Goal: Information Seeking & Learning: Compare options

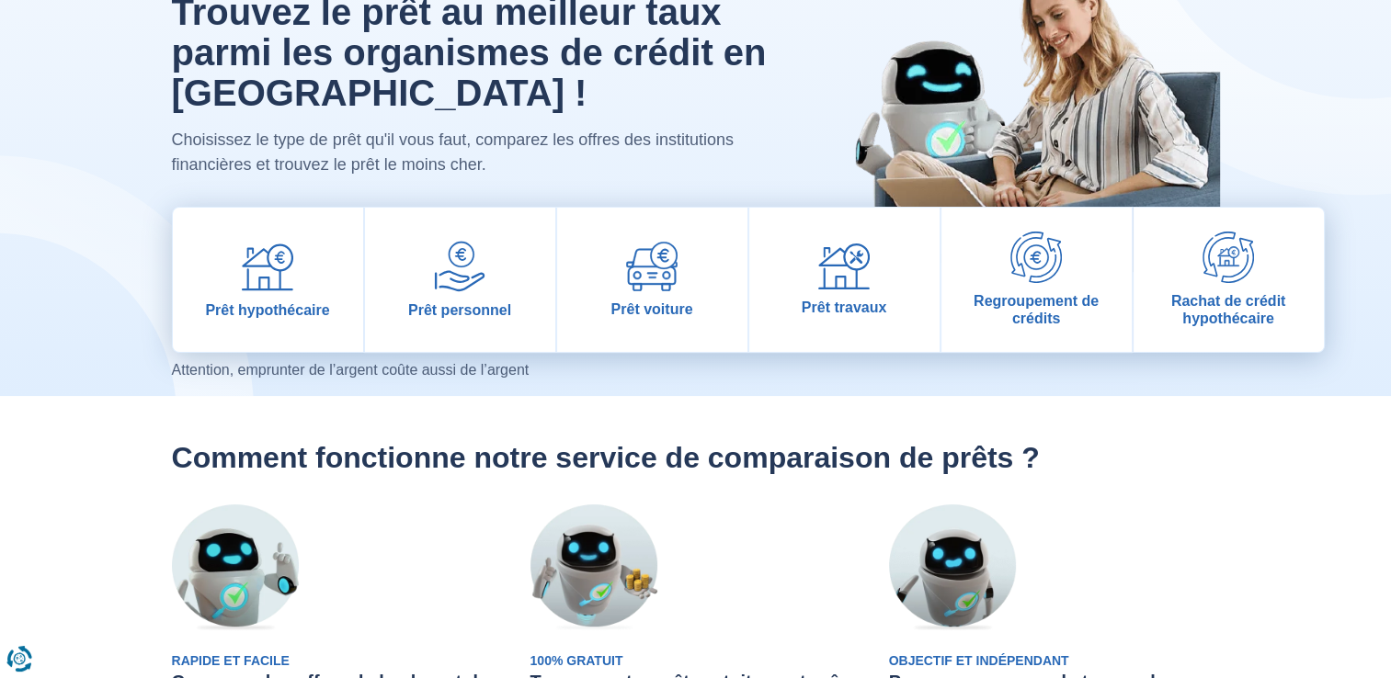
scroll to position [276, 0]
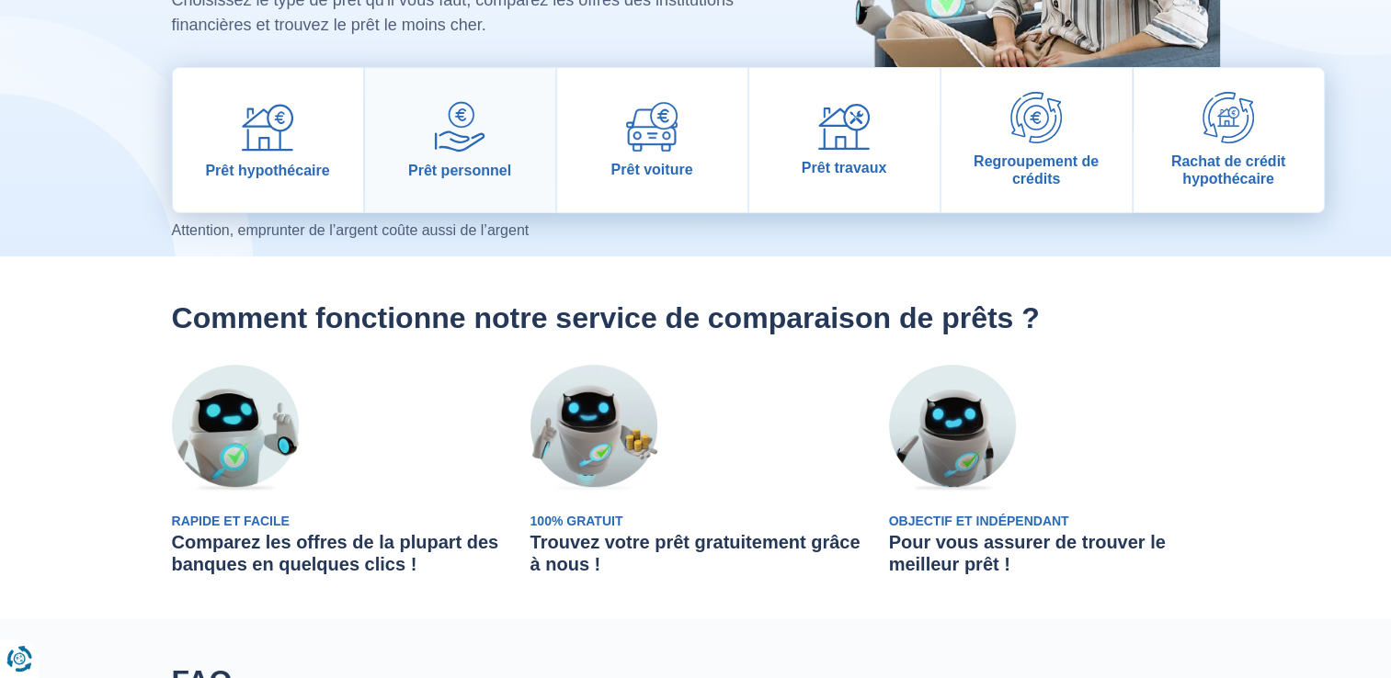
click at [447, 134] on img at bounding box center [459, 126] width 51 height 51
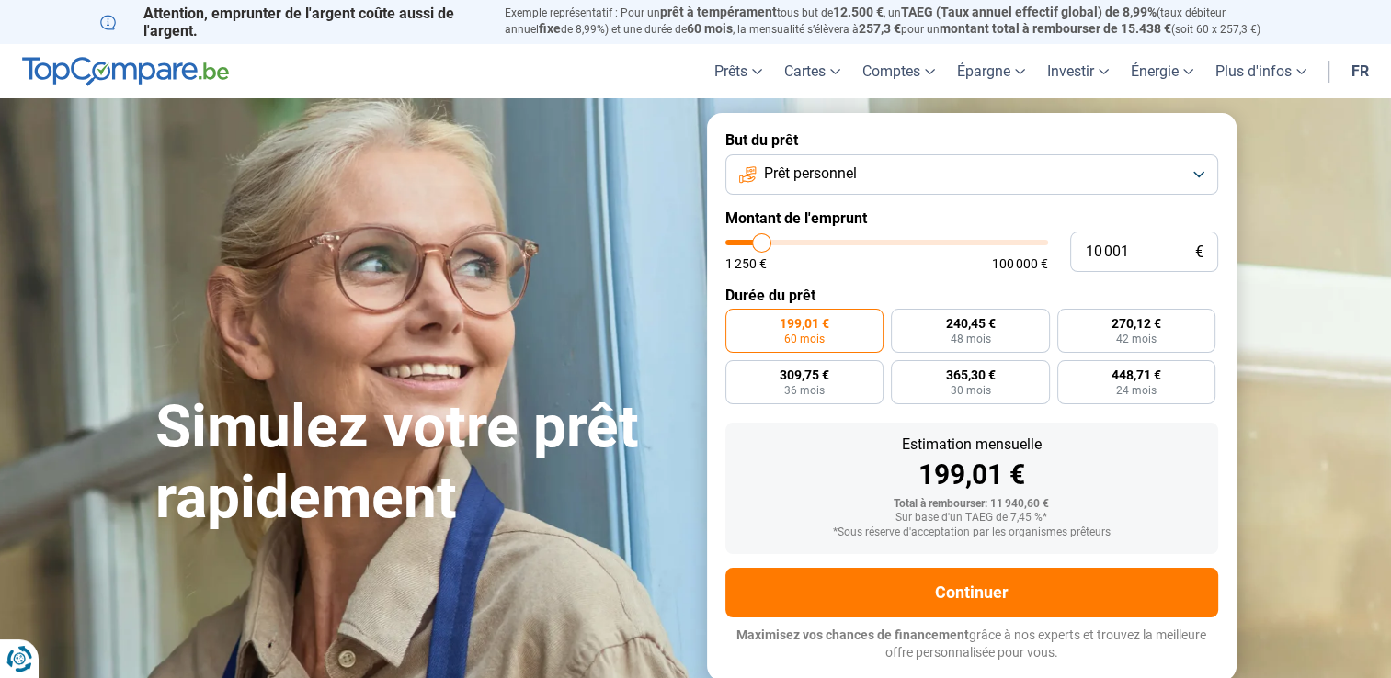
type input "11 000"
type input "11000"
type input "11 750"
type input "11750"
type input "13 000"
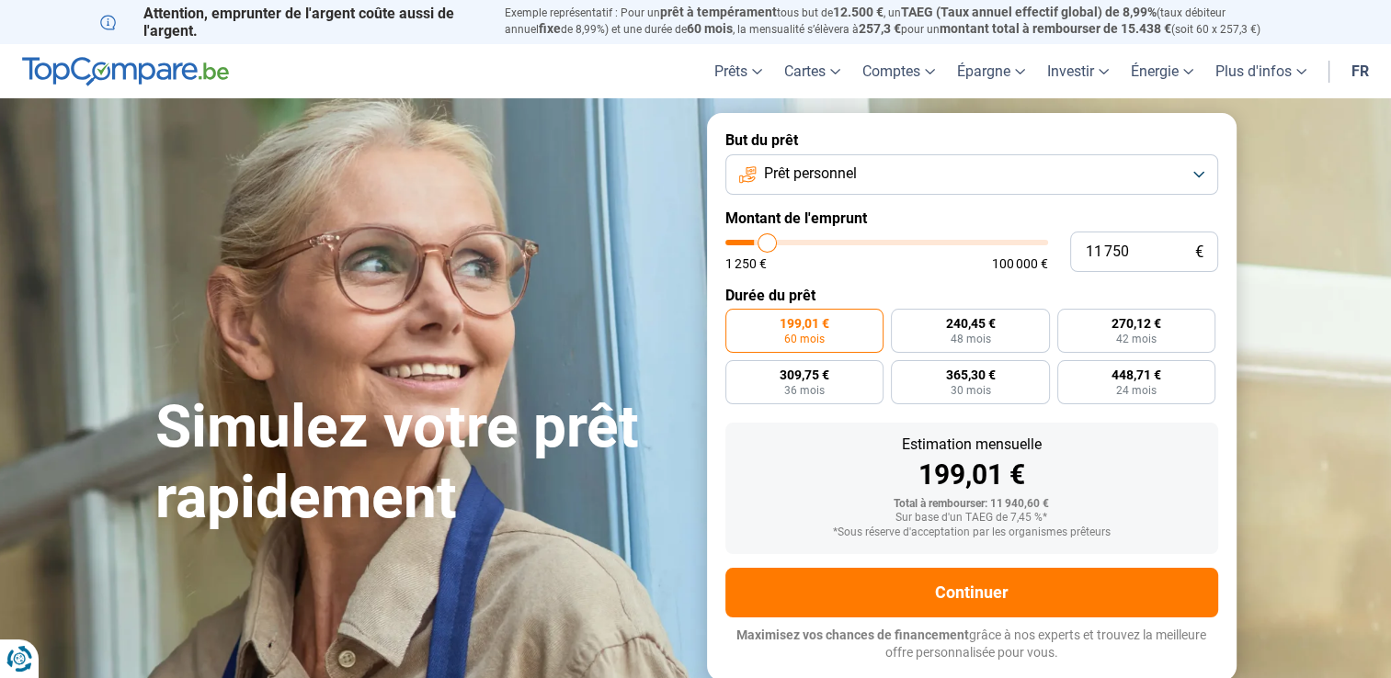
type input "13000"
type input "14 750"
type input "14750"
type input "17 000"
type input "17000"
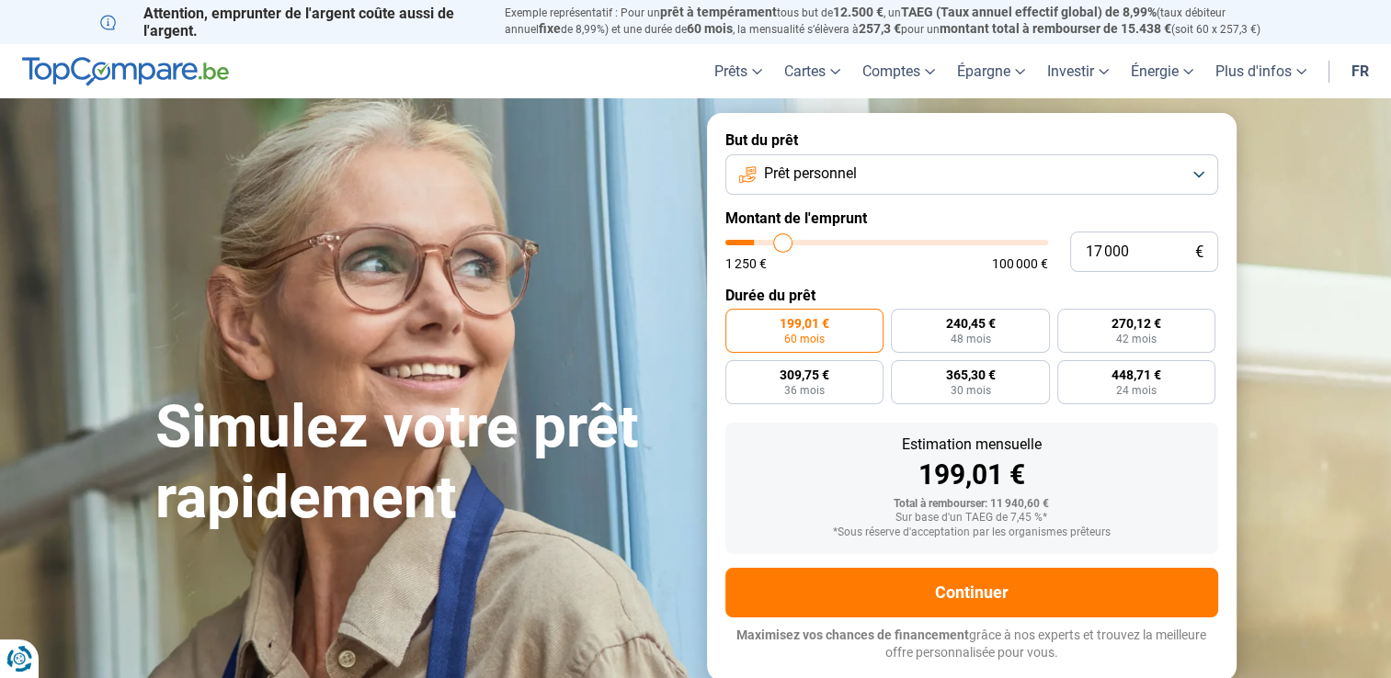
type input "19 000"
type input "19000"
type input "20 500"
type input "20500"
type input "21 500"
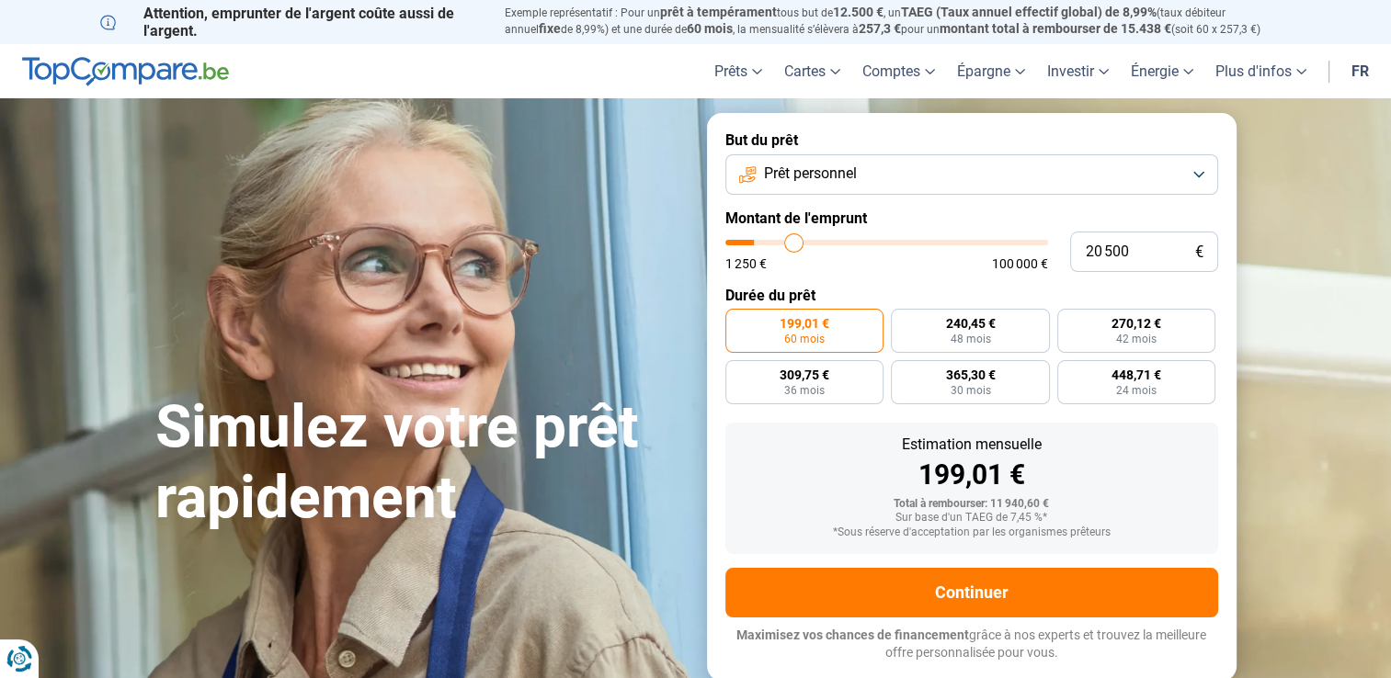
type input "21500"
type input "22 750"
type input "22750"
type input "23 500"
type input "23500"
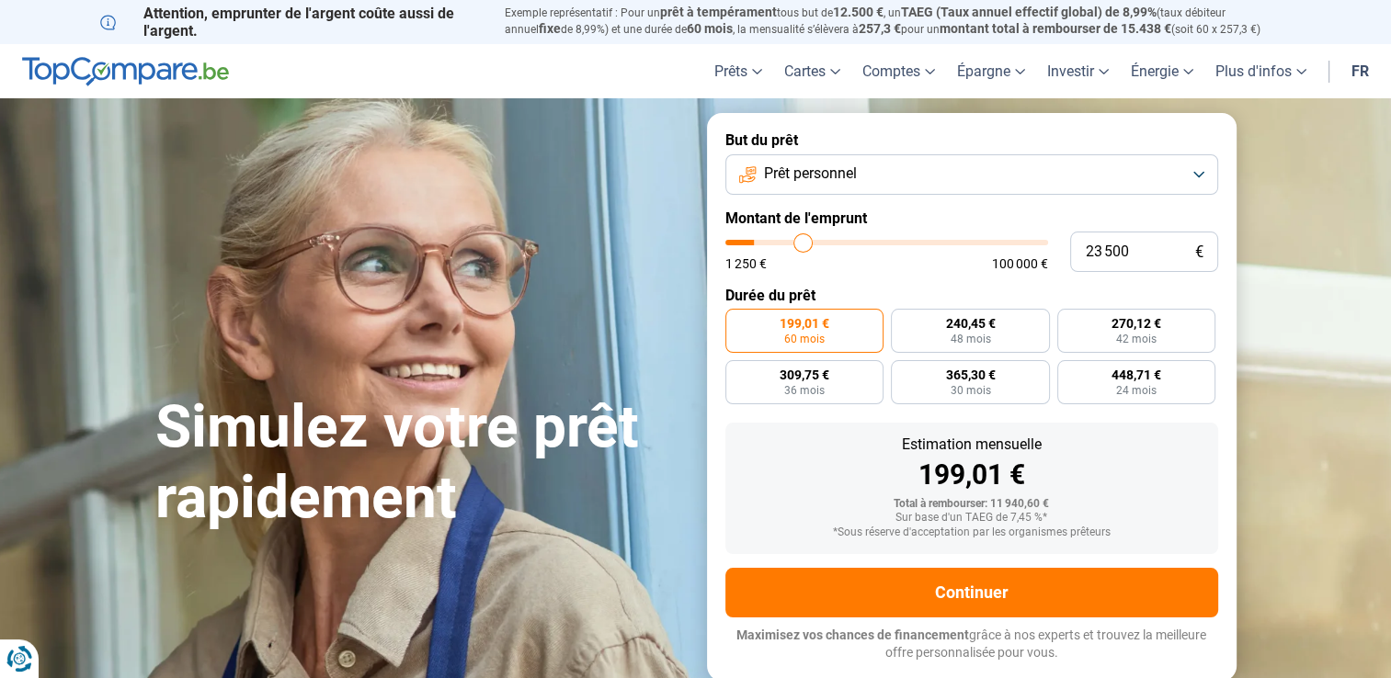
type input "24 500"
type input "24500"
type input "25 000"
type input "25000"
type input "25 250"
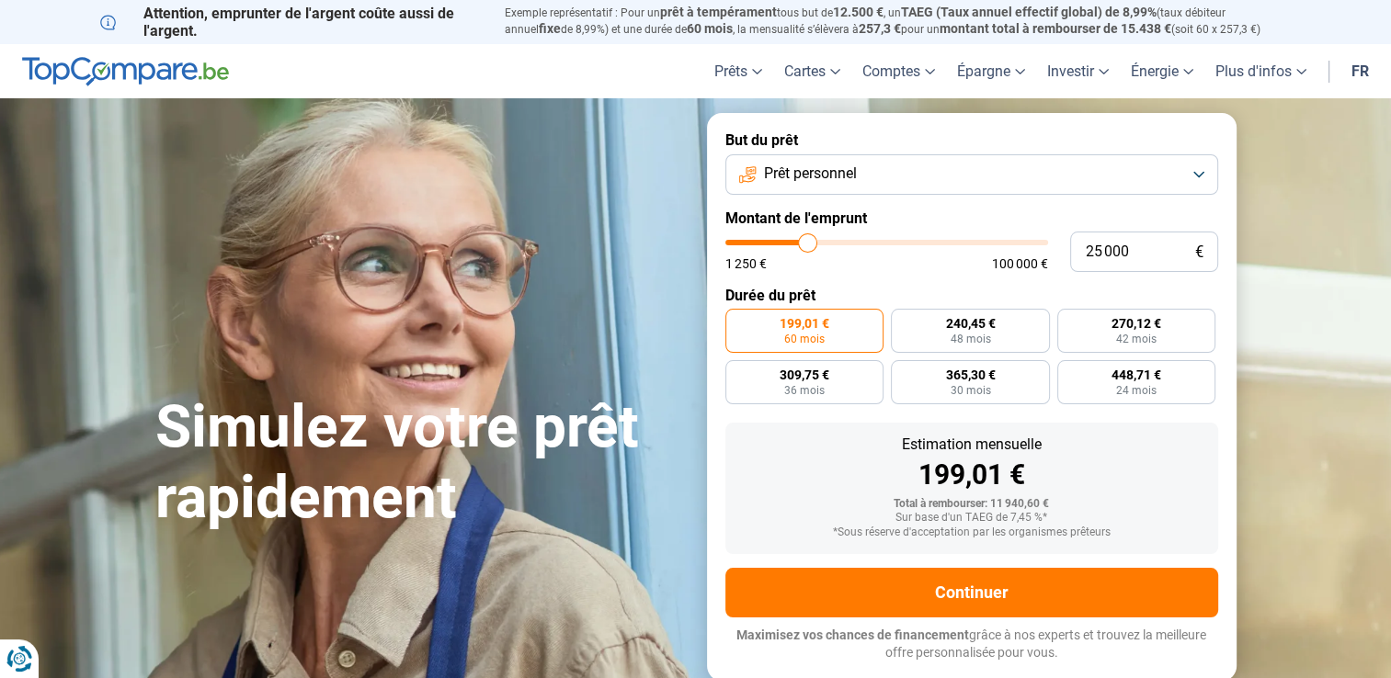
type input "25250"
type input "26 000"
type input "26000"
type input "26 500"
type input "26500"
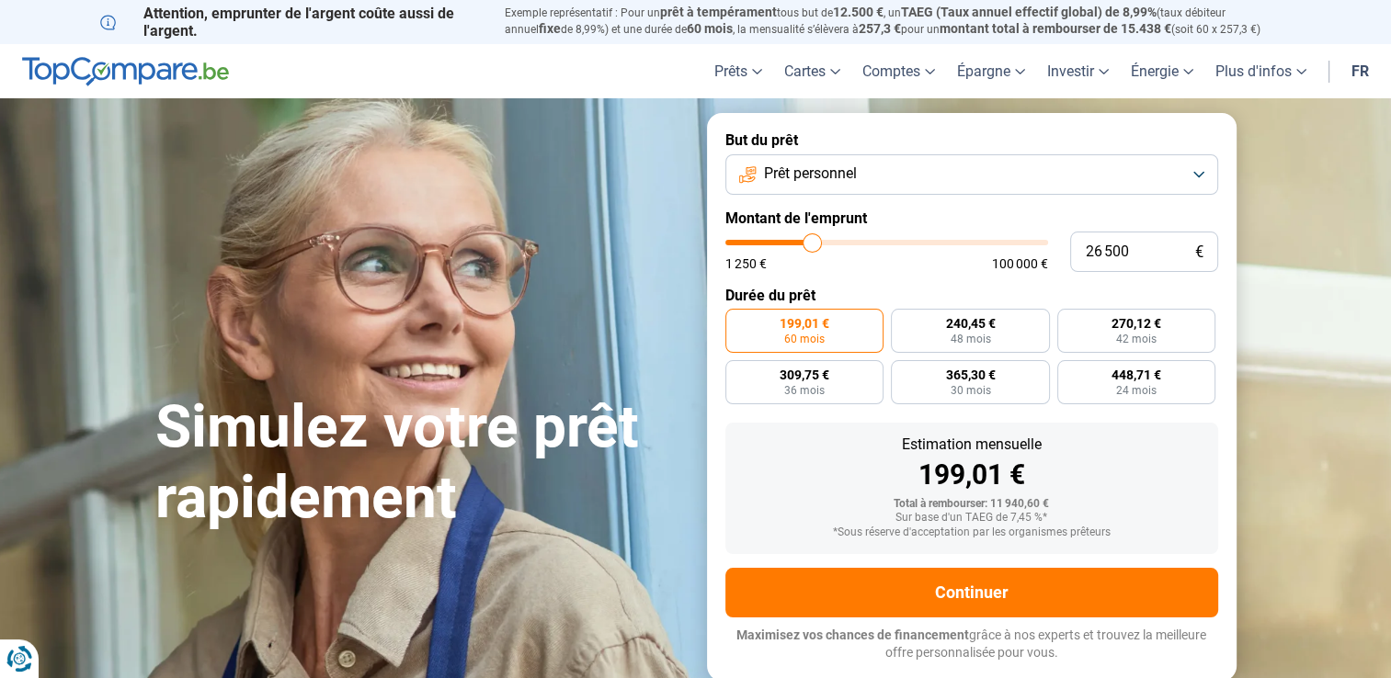
type input "27 000"
type input "27000"
type input "27 250"
type input "27250"
type input "27 500"
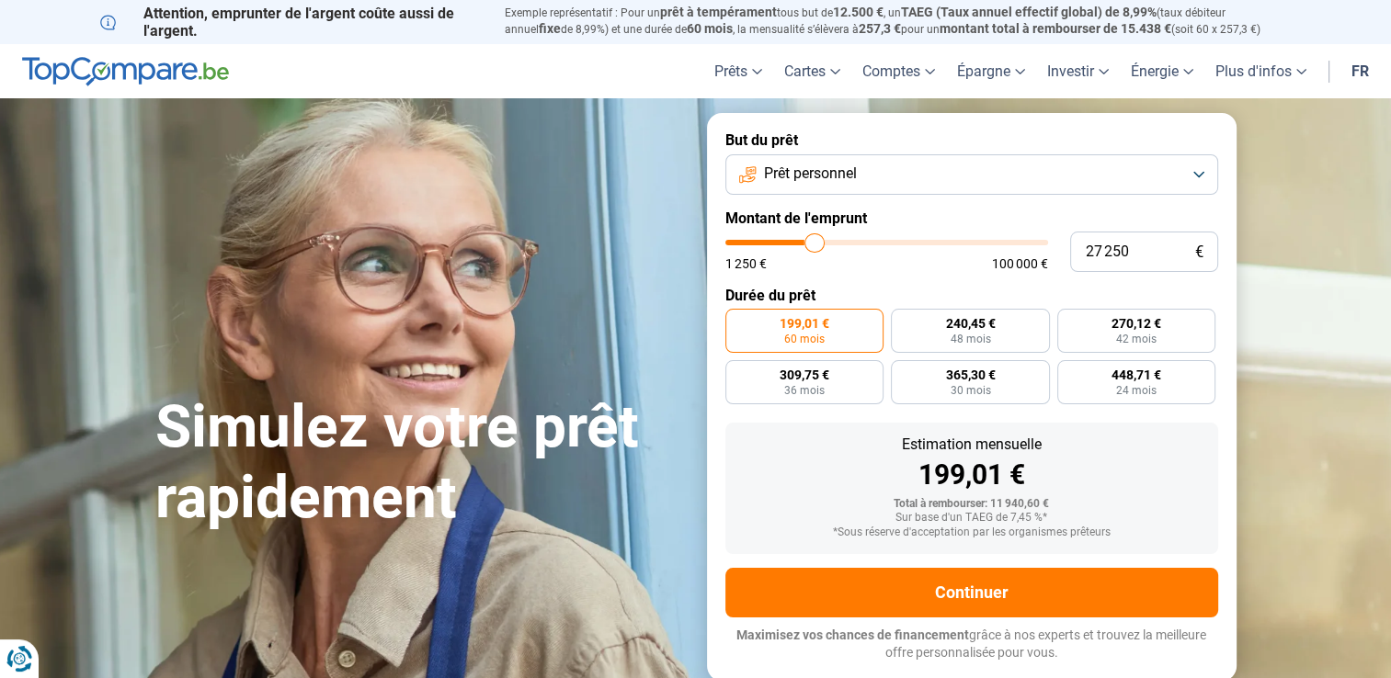
type input "27500"
type input "28 000"
type input "28000"
type input "28 500"
type input "28500"
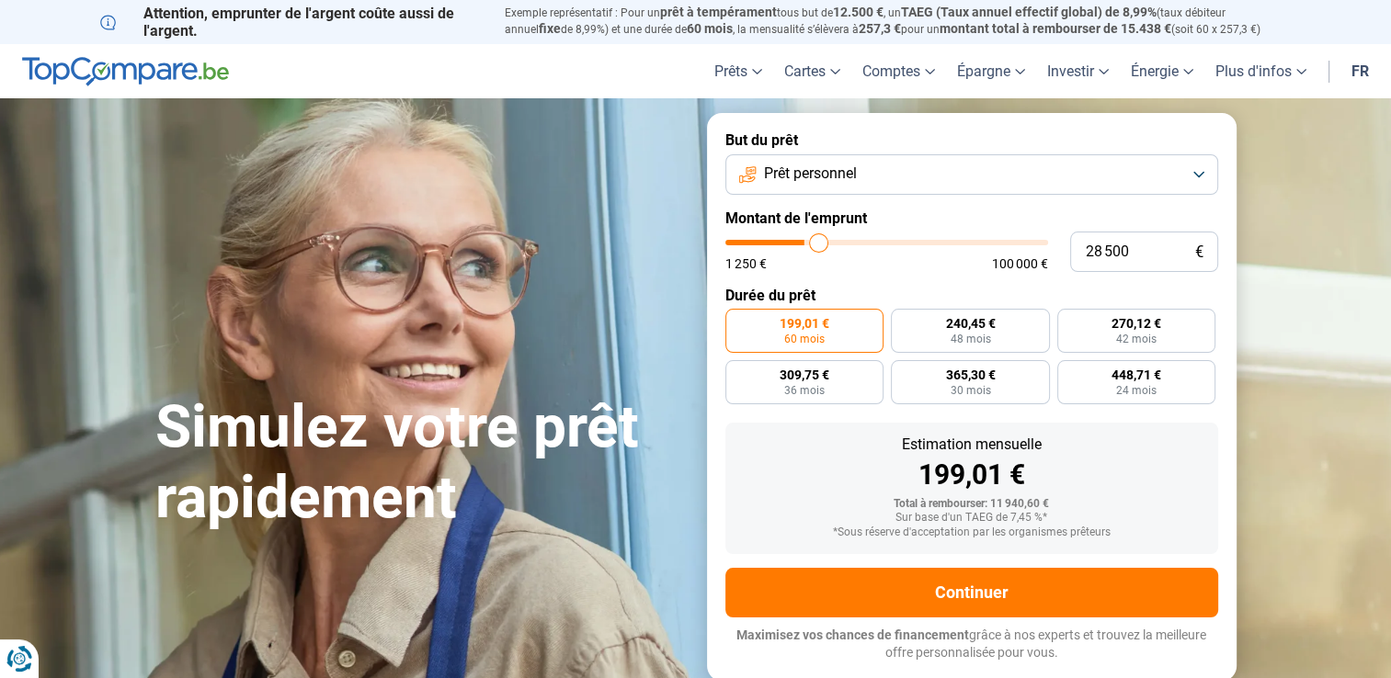
type input "29 250"
type input "29250"
type input "29 500"
type input "29500"
type input "29 750"
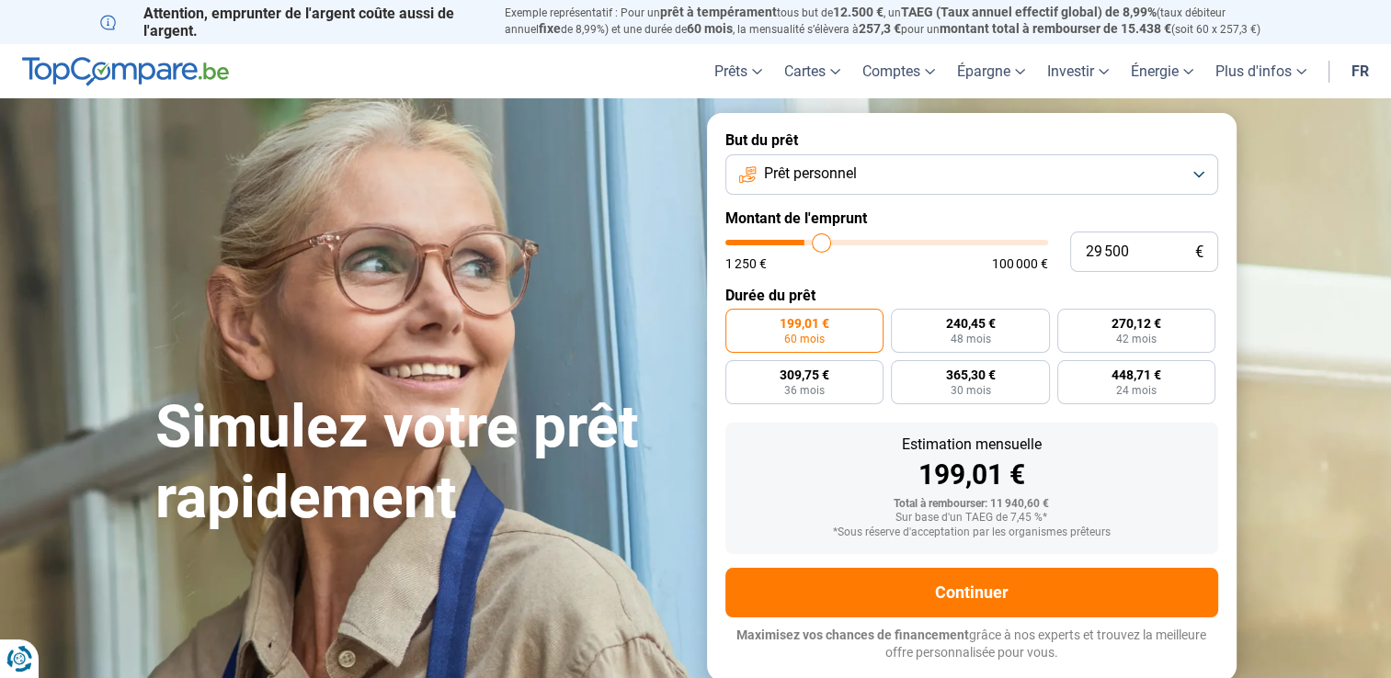
type input "29750"
type input "30 000"
drag, startPoint x: 764, startPoint y: 245, endPoint x: 823, endPoint y: 246, distance: 58.9
type input "30000"
click at [823, 245] on input "range" at bounding box center [886, 243] width 323 height 6
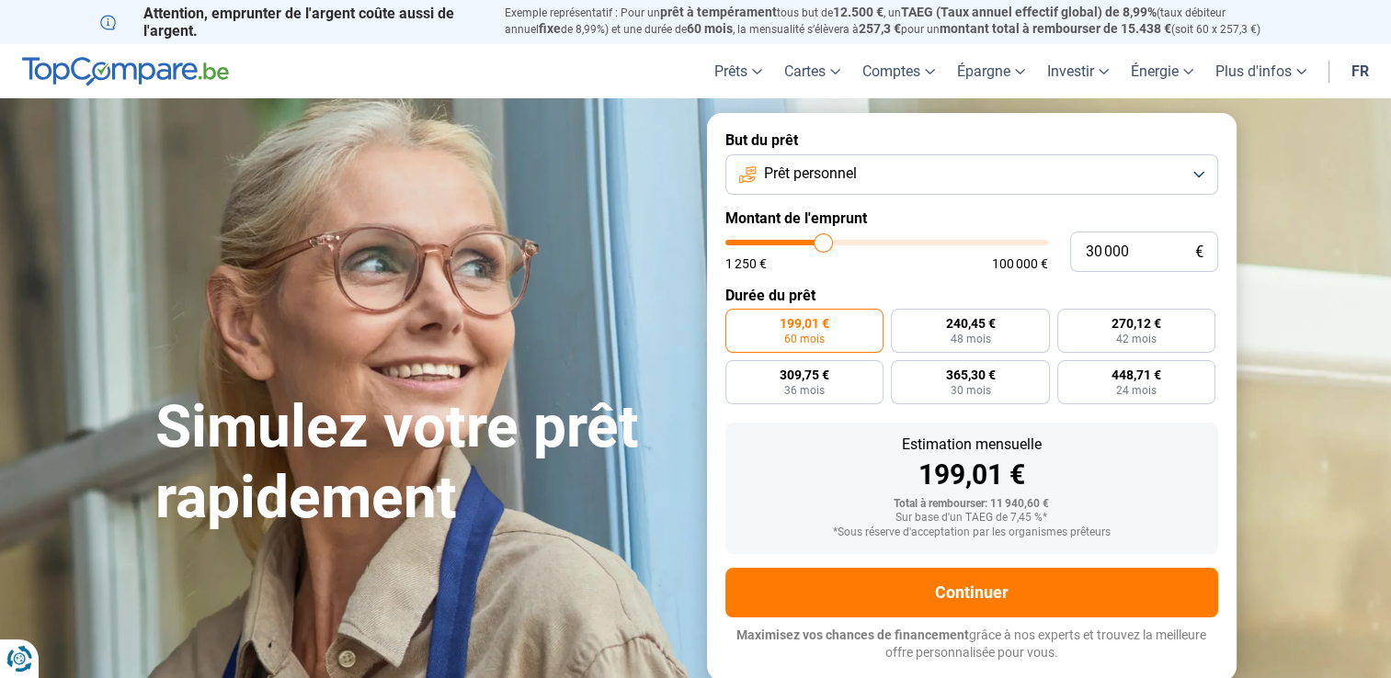
radio input "false"
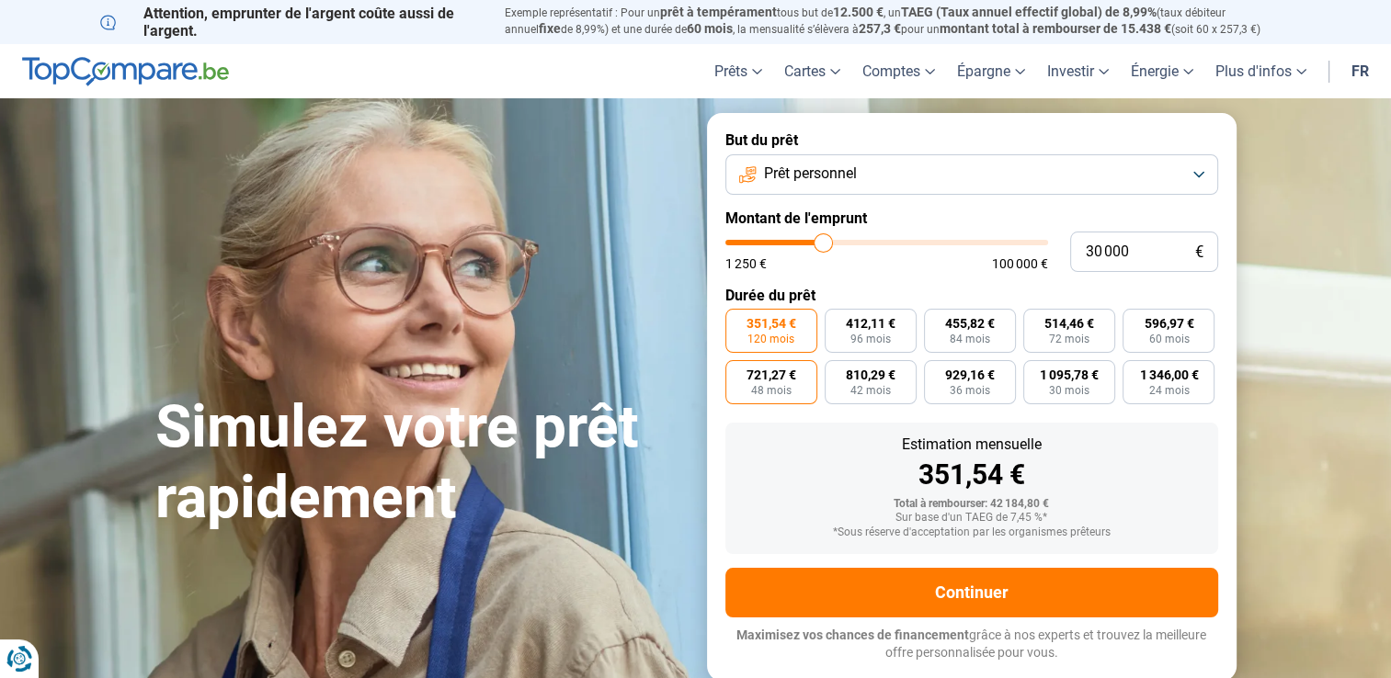
click at [773, 385] on span "48 mois" at bounding box center [771, 390] width 40 height 11
click at [737, 372] on input "721,27 € 48 mois" at bounding box center [731, 366] width 12 height 12
radio input "true"
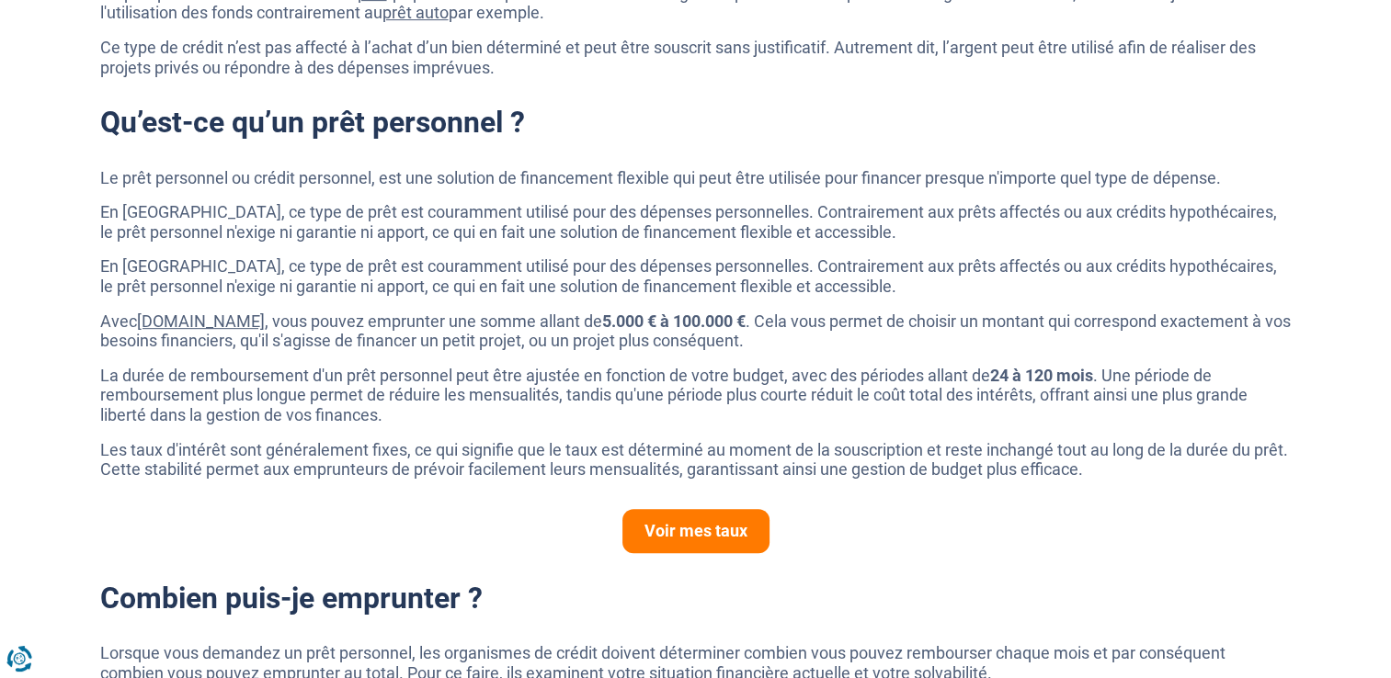
scroll to position [919, 0]
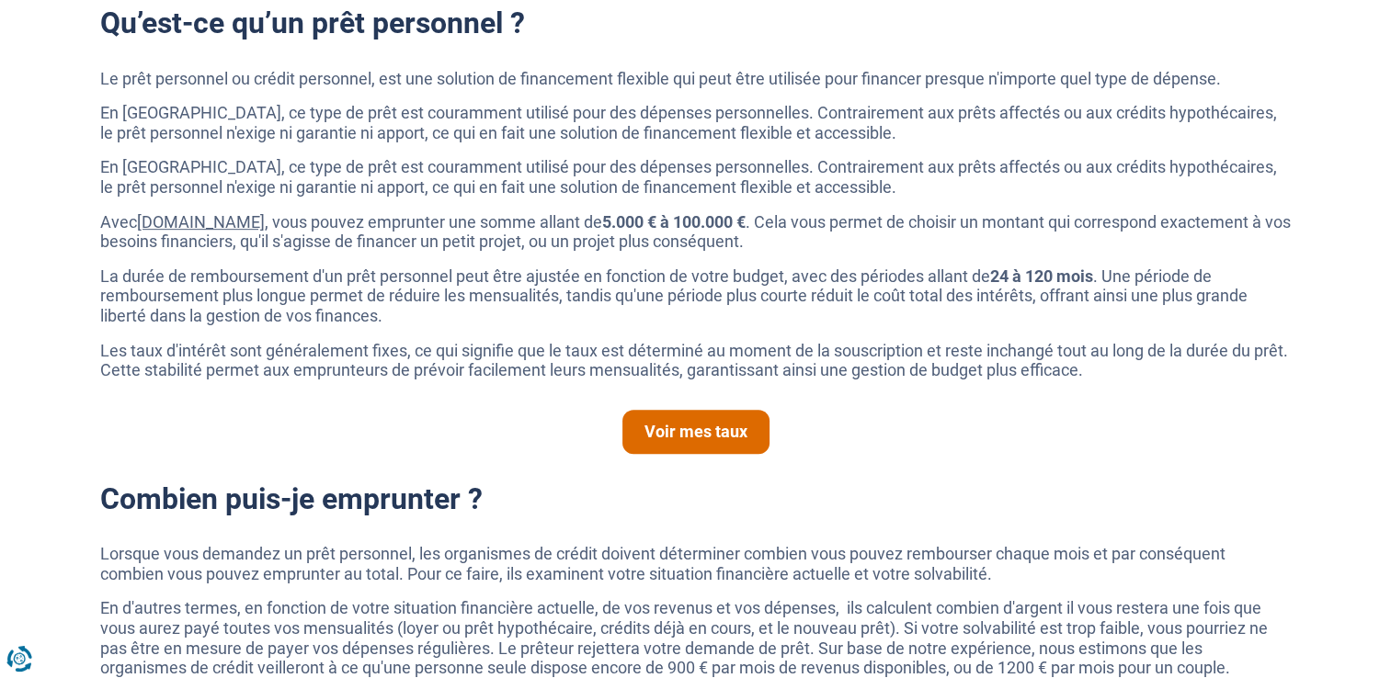
click at [675, 432] on link "Voir mes taux" at bounding box center [695, 432] width 147 height 44
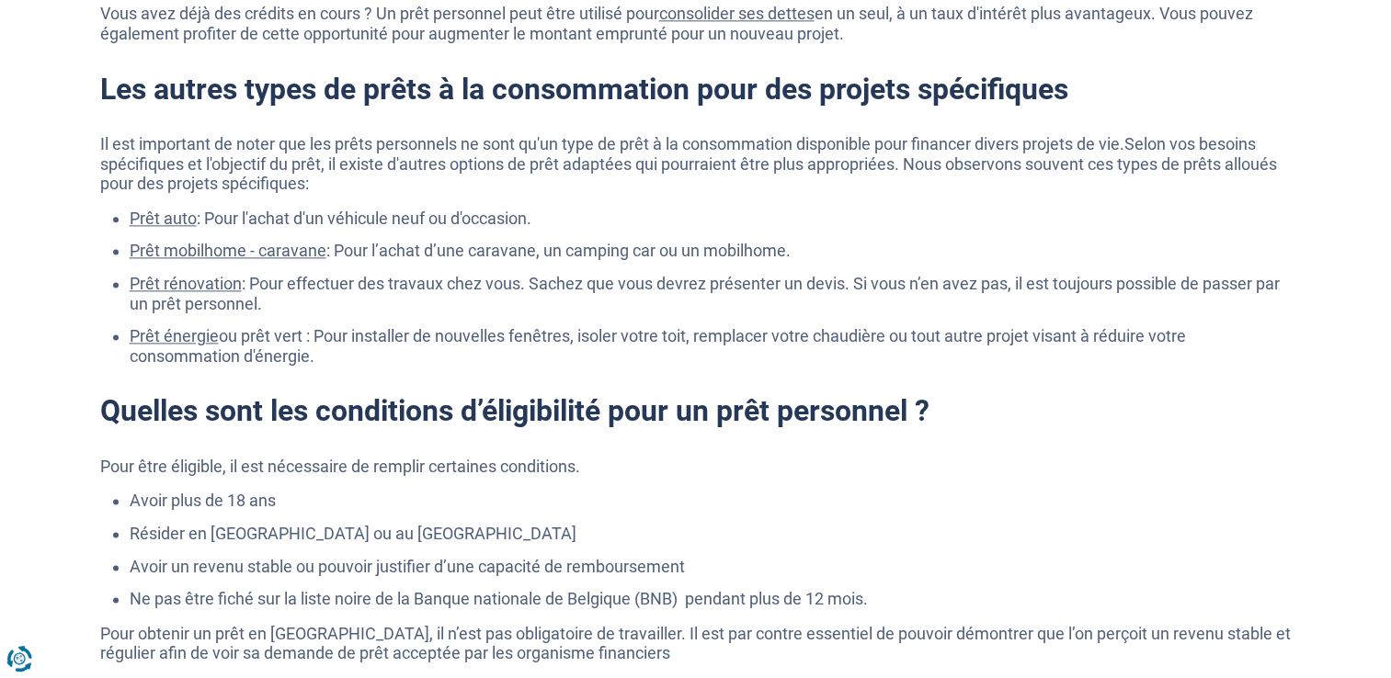
scroll to position [2482, 0]
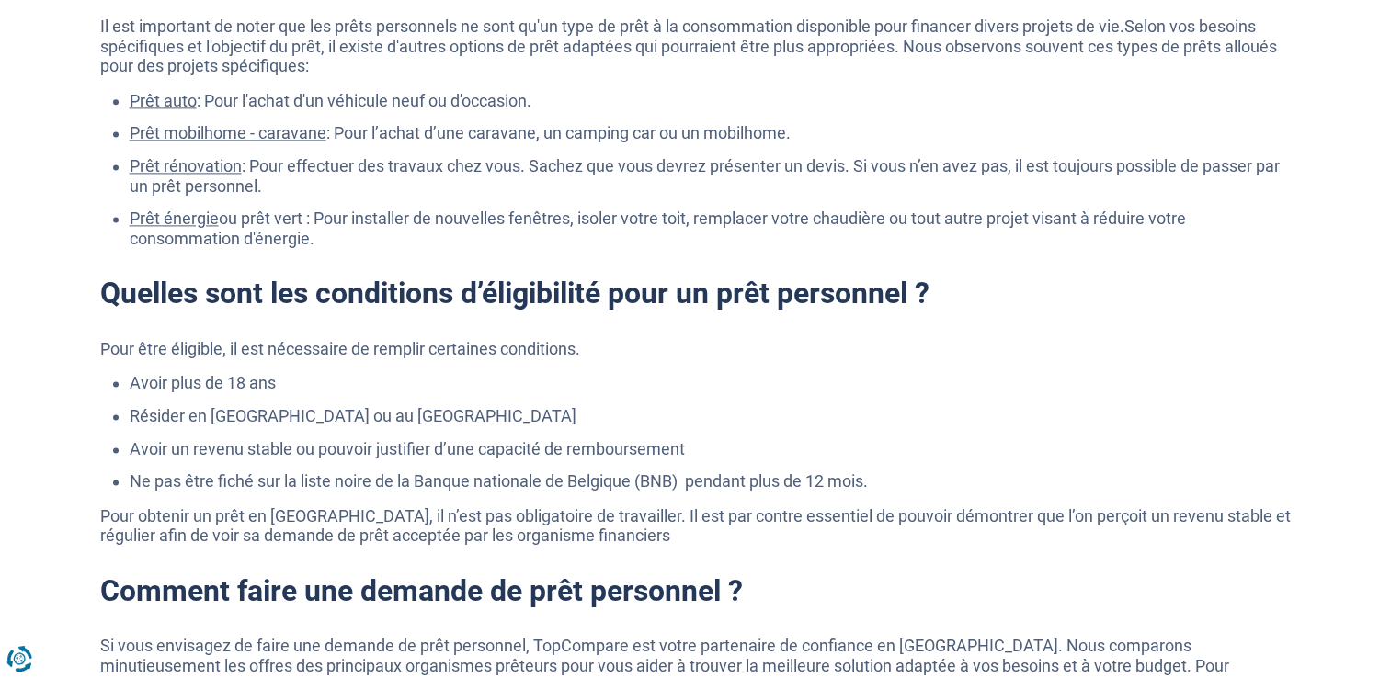
click at [175, 168] on link "Prêt rénovation" at bounding box center [186, 165] width 112 height 19
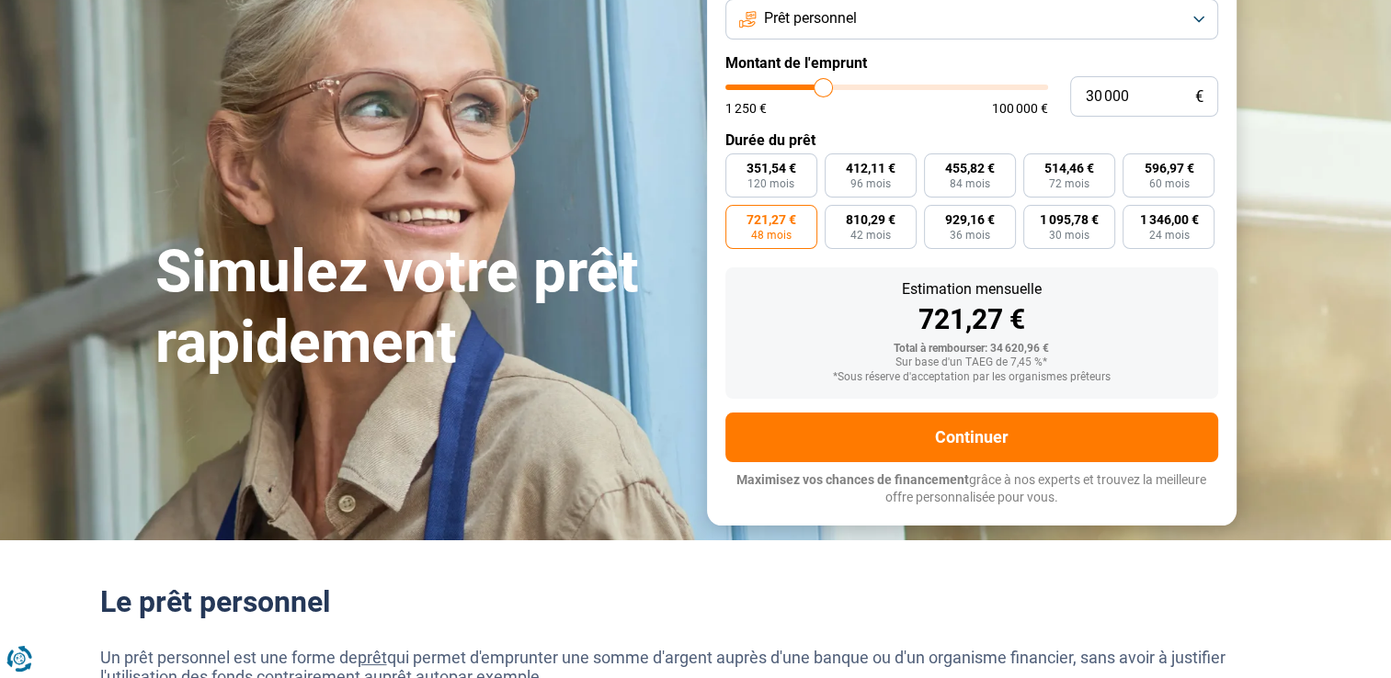
scroll to position [0, 0]
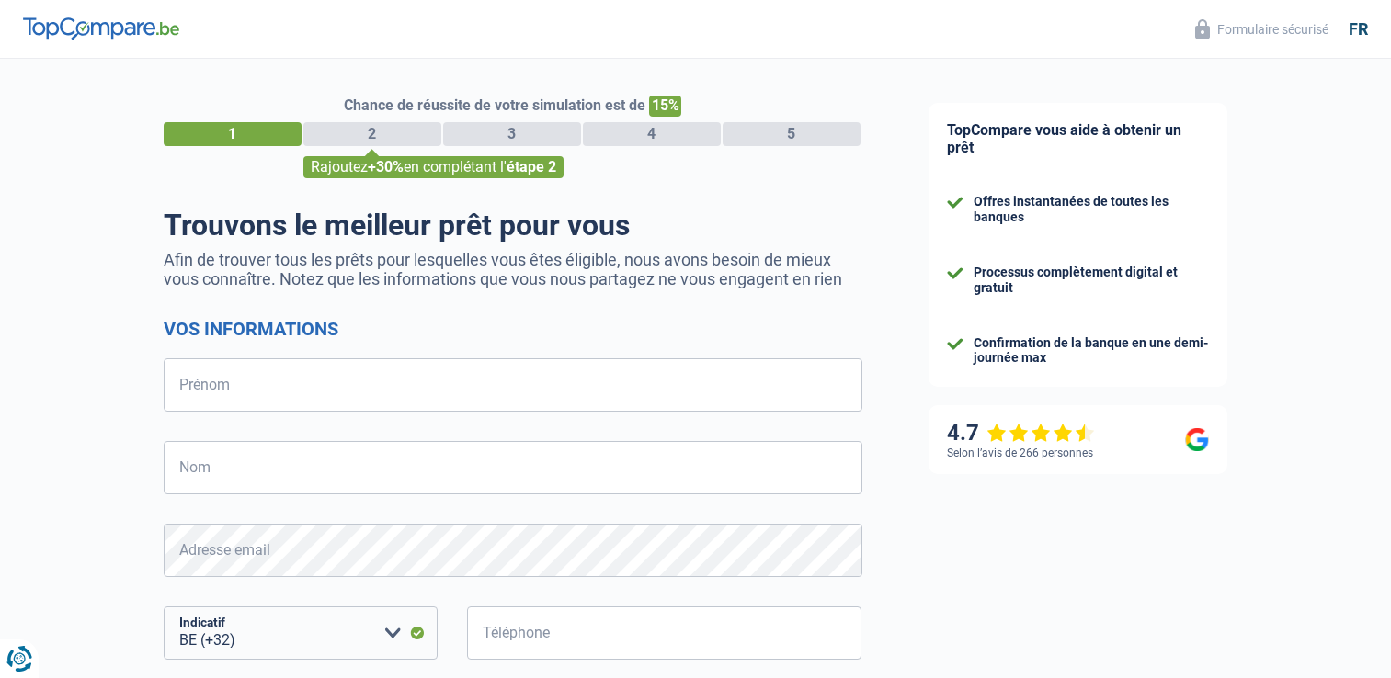
select select "32"
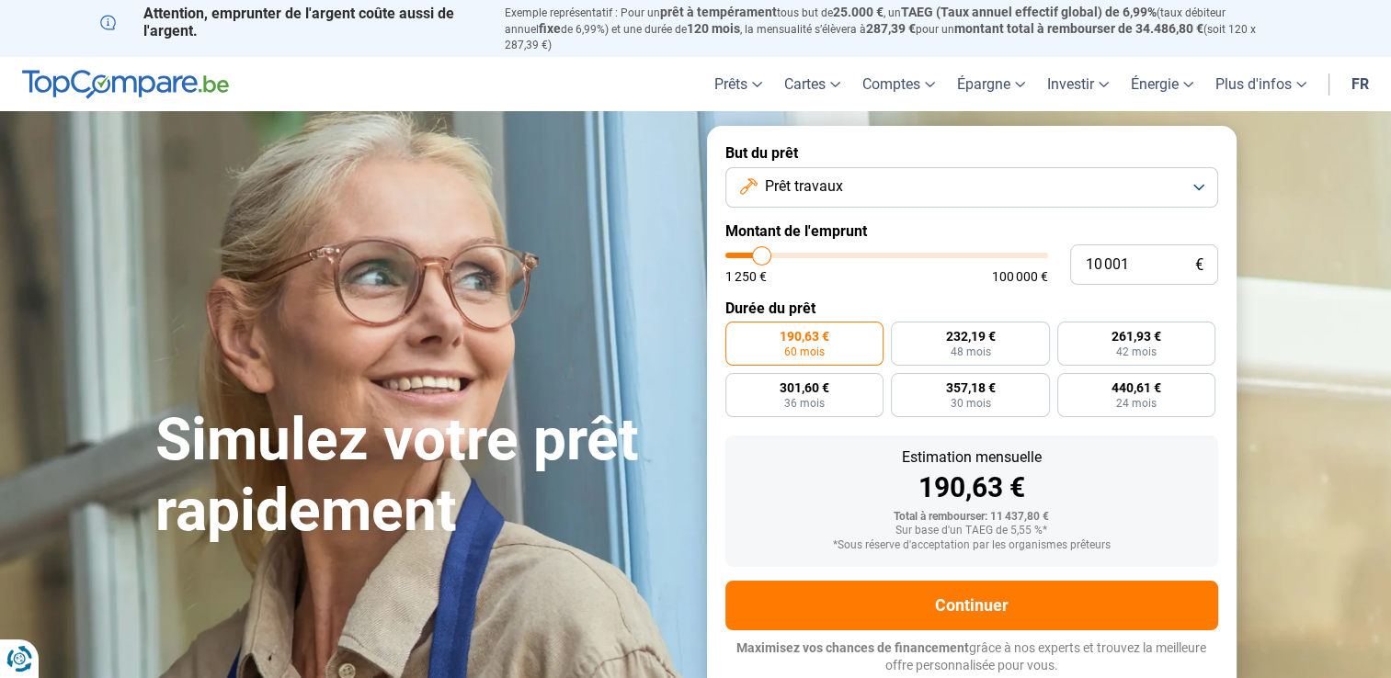
type input "8 500"
type input "8500"
type input "9 000"
type input "9000"
type input "11 250"
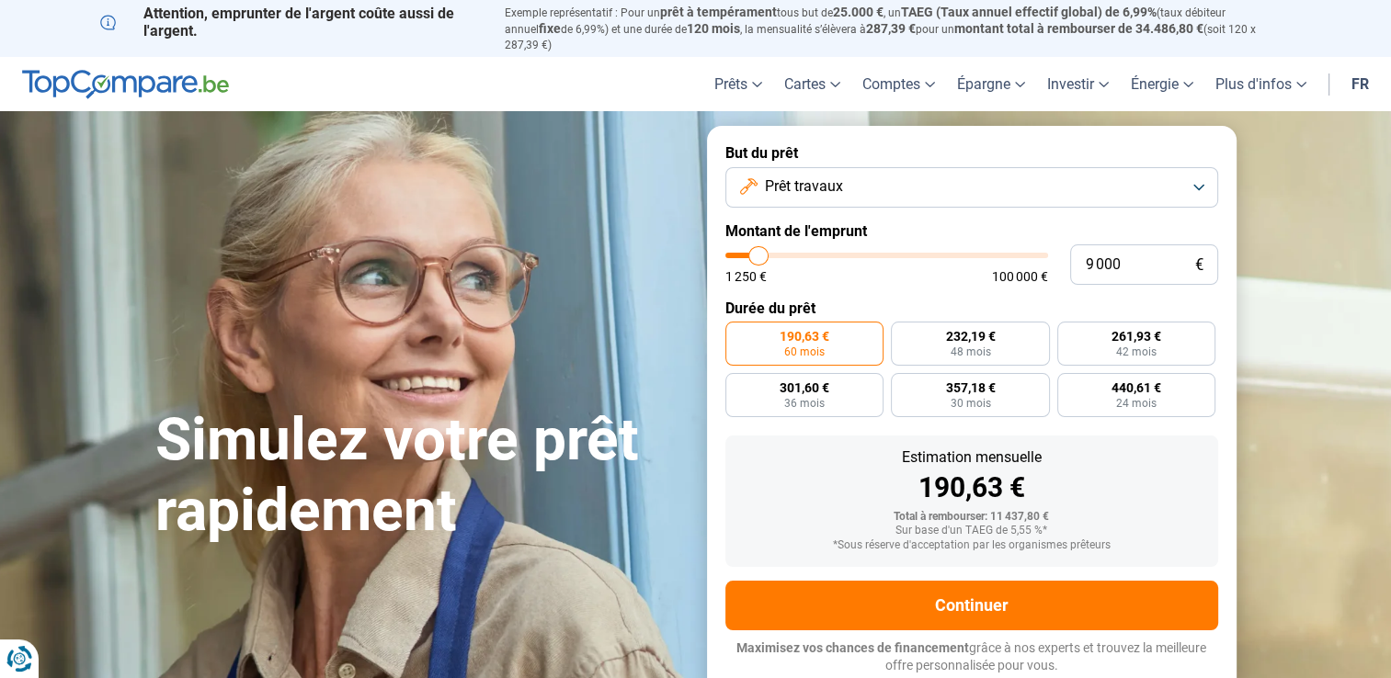
type input "11250"
type input "12 750"
type input "12750"
type input "14 250"
type input "14250"
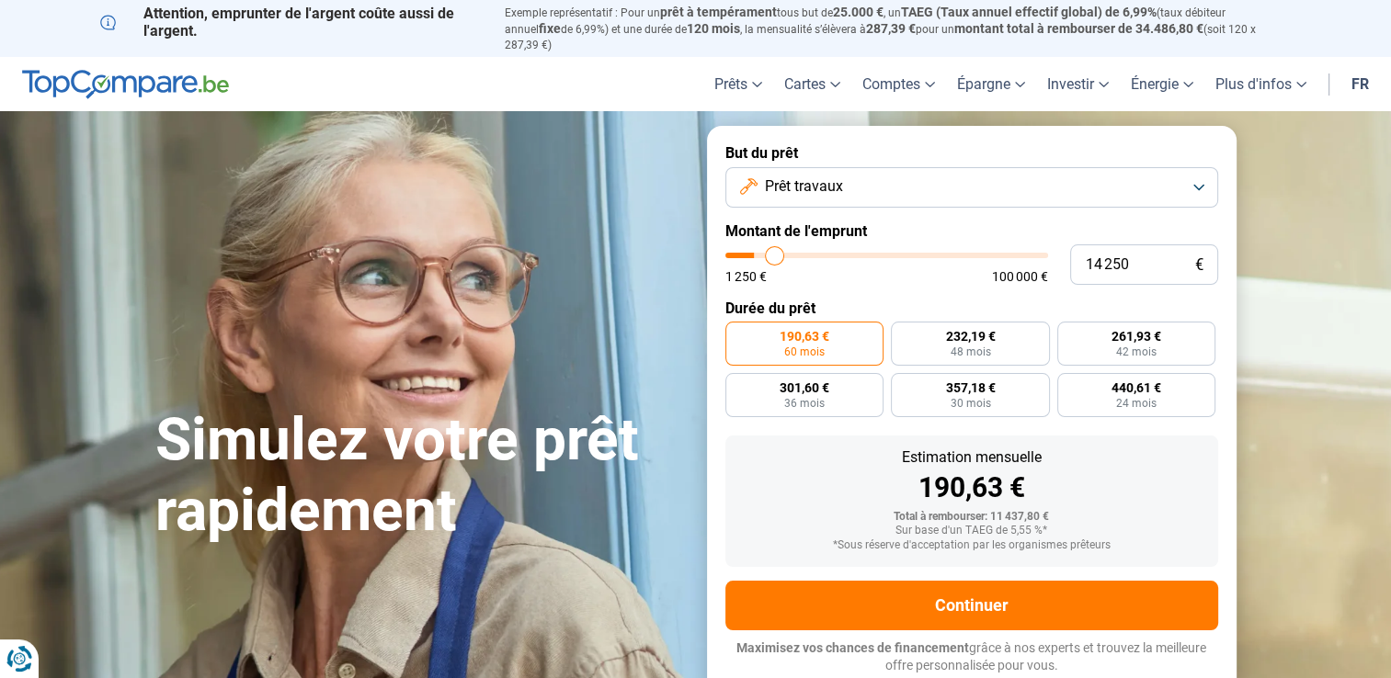
type input "15 750"
type input "15750"
type input "16 750"
type input "16750"
type input "17 000"
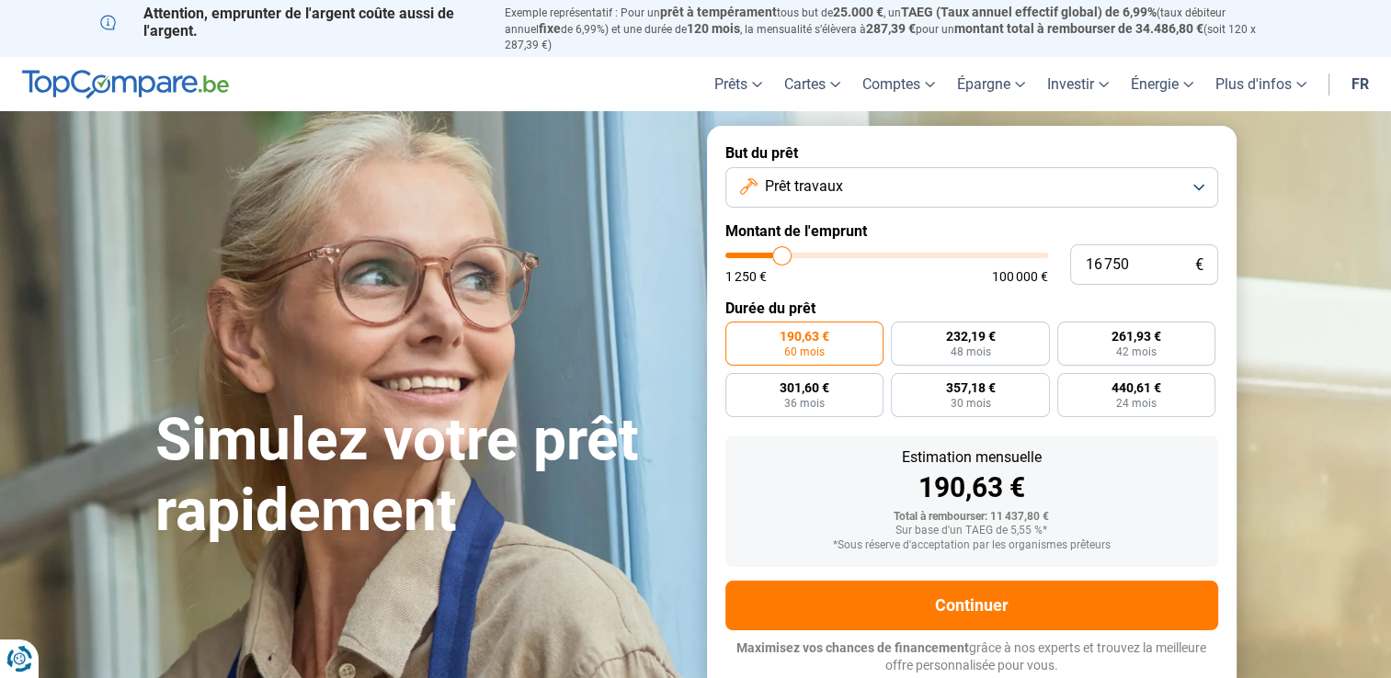
type input "17000"
type input "17 250"
type input "17250"
type input "18 000"
type input "18000"
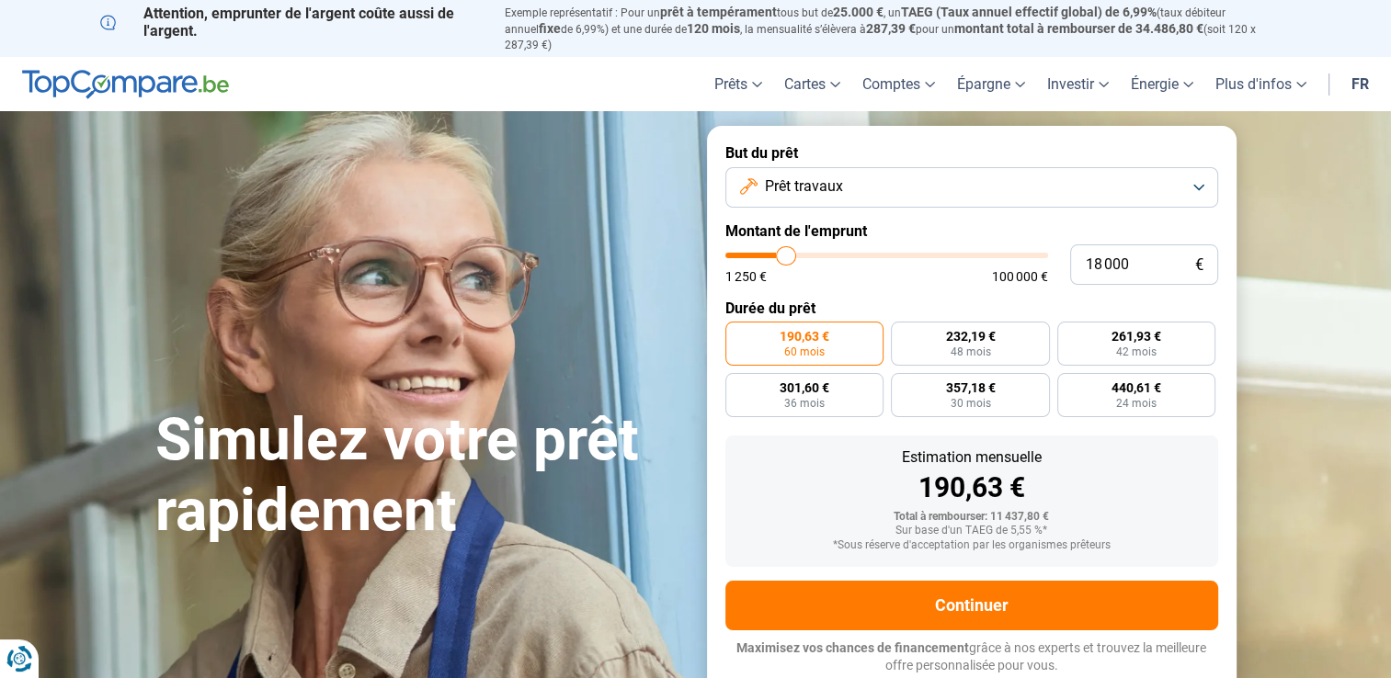
type input "18 500"
type input "18500"
type input "18 750"
type input "18750"
type input "19 250"
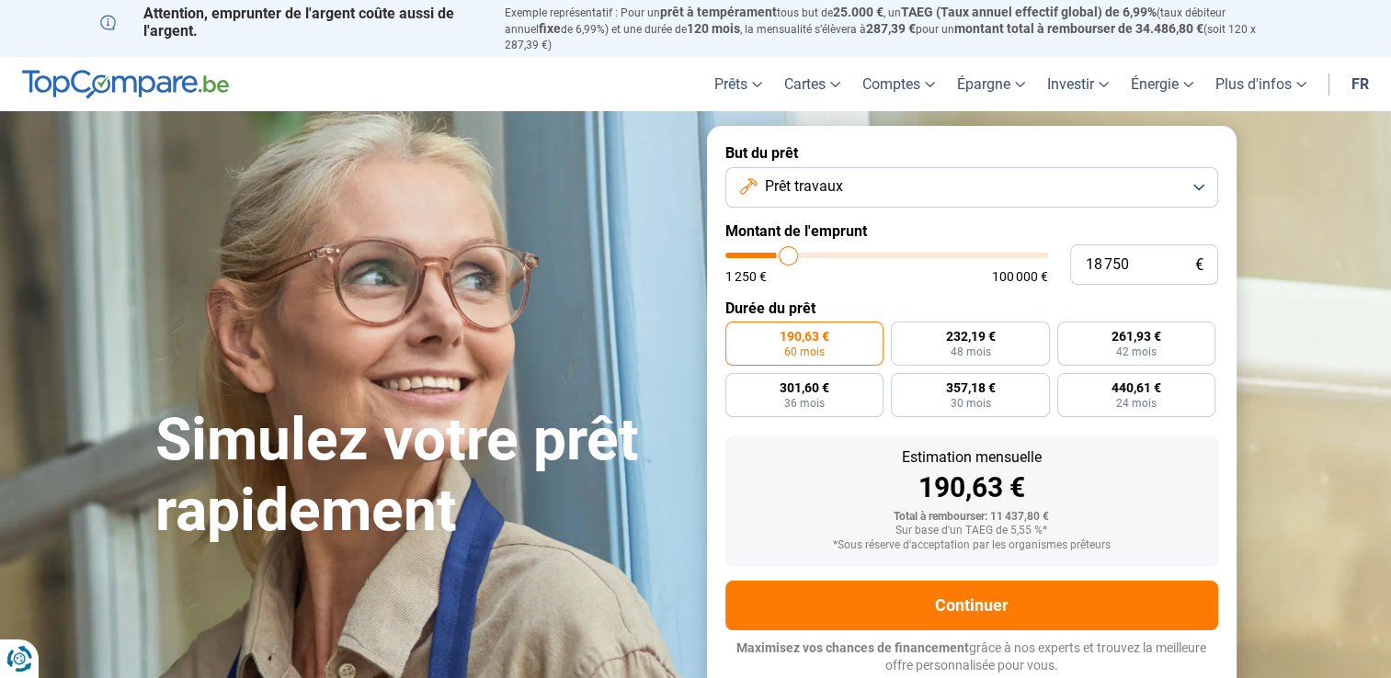
type input "19250"
type input "20 000"
type input "20000"
type input "20 250"
type input "20250"
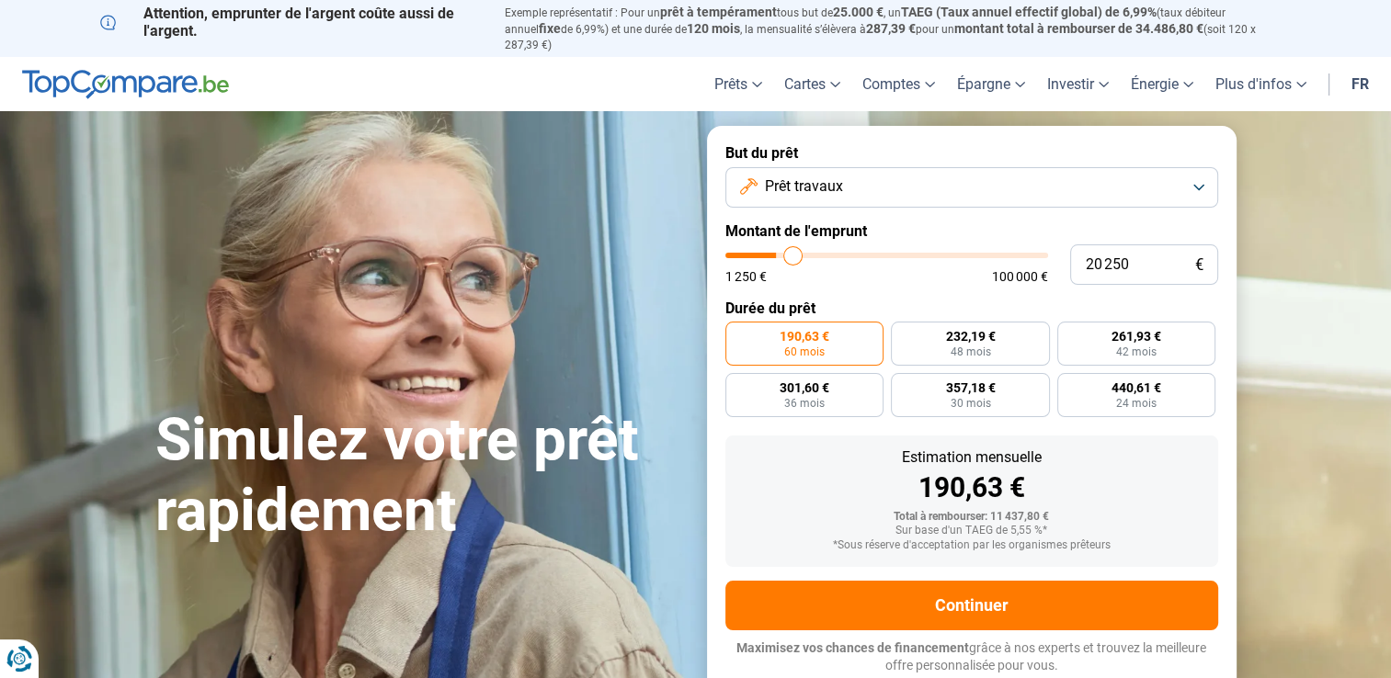
type input "20 500"
type input "20500"
type input "20 750"
type input "20750"
type input "21 000"
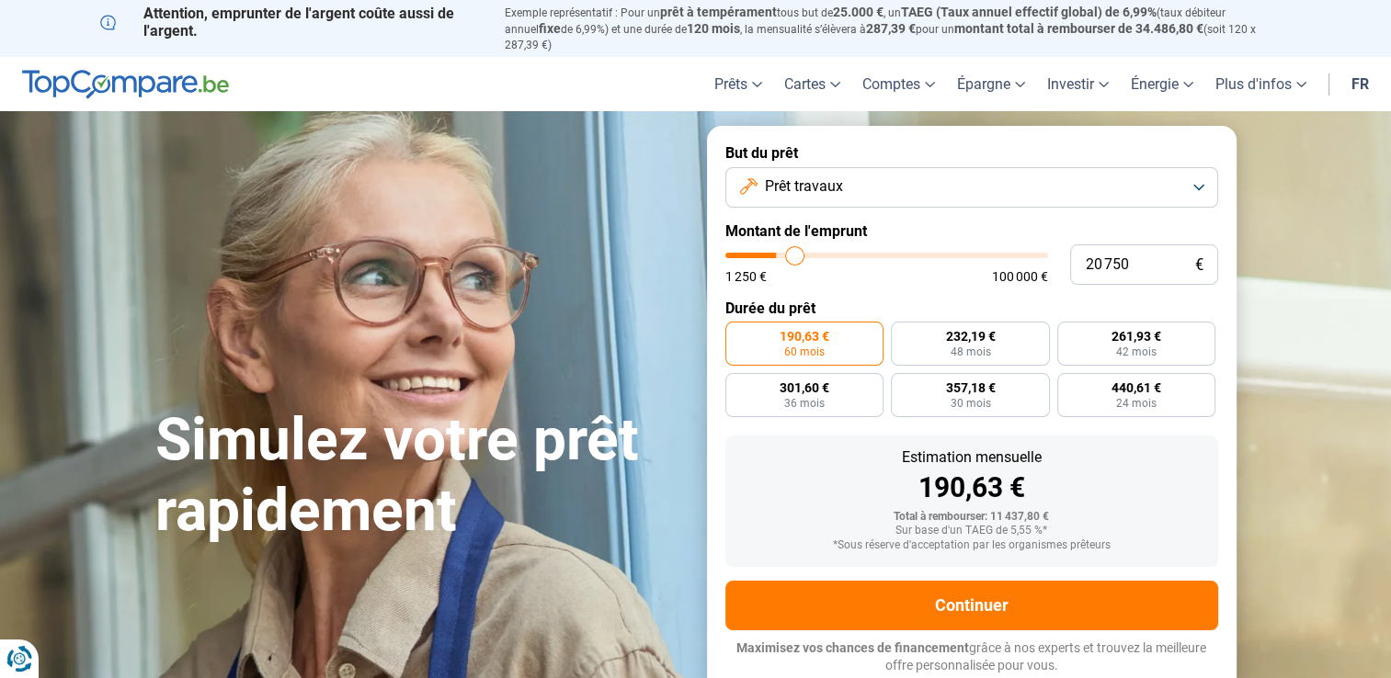
type input "21000"
type input "21 250"
type input "21250"
type input "22 000"
type input "22000"
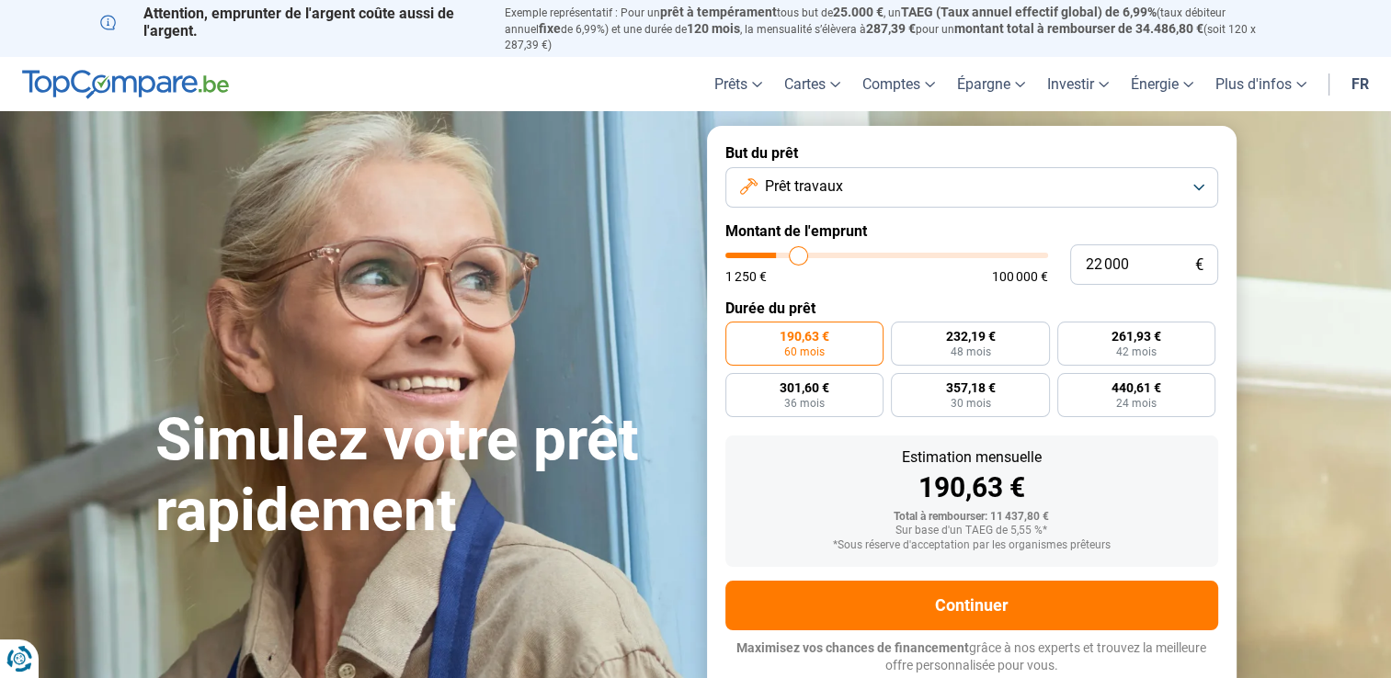
type input "22 500"
type input "22500"
type input "23 000"
type input "23000"
type input "23 250"
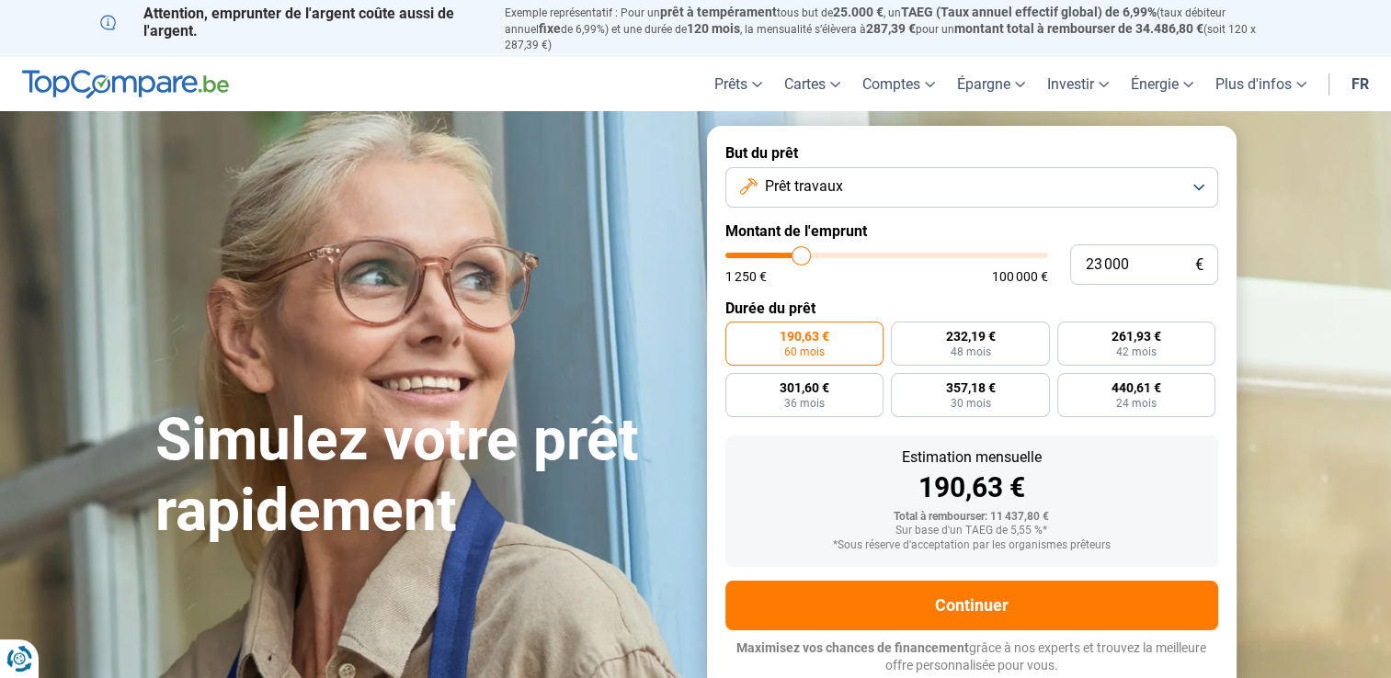
type input "23250"
type input "23 500"
type input "23500"
type input "24 000"
type input "24000"
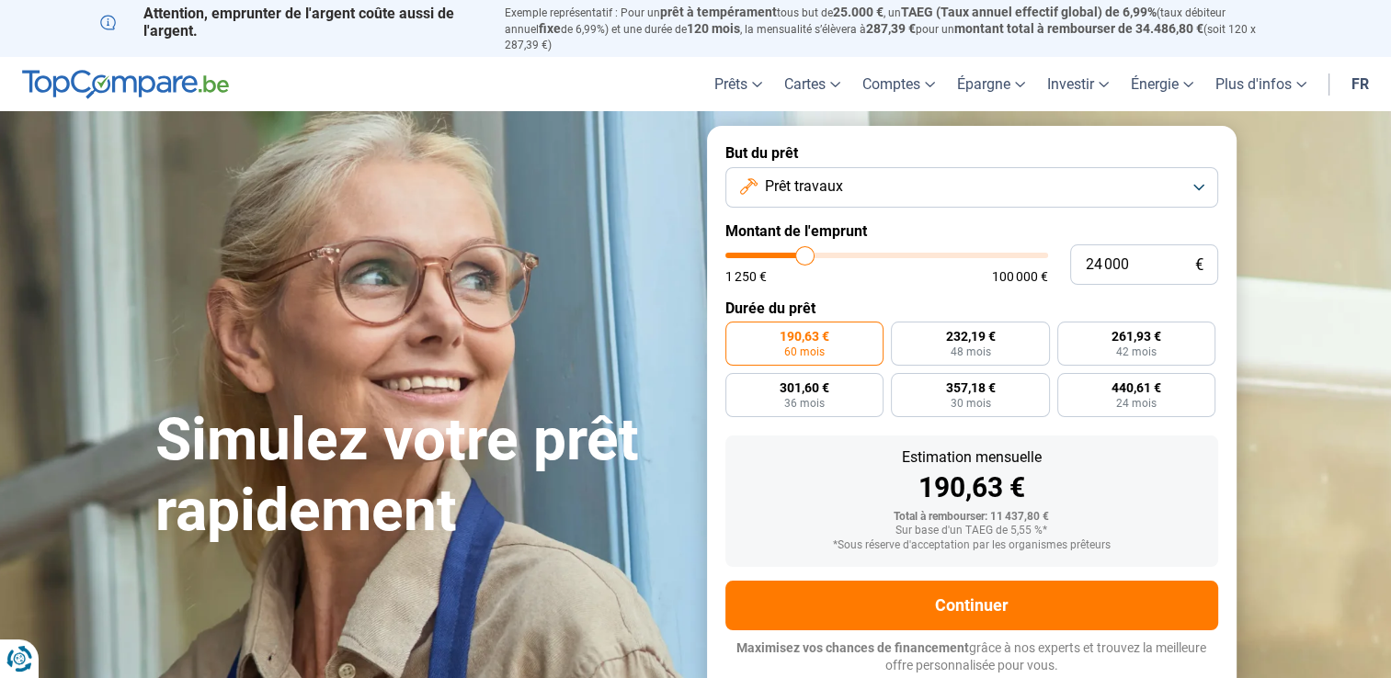
type input "24 250"
type input "24250"
type input "24 500"
type input "24500"
type input "24 750"
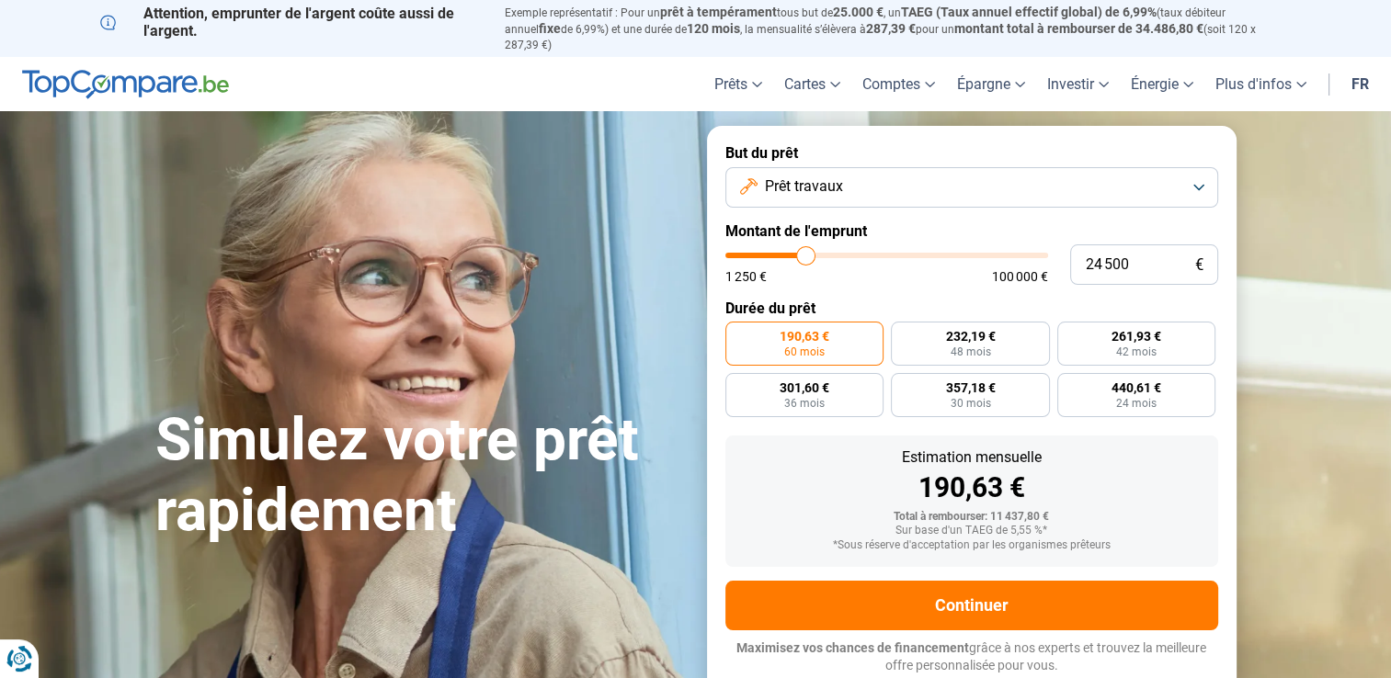
type input "24750"
type input "25 500"
type input "25500"
type input "26 500"
type input "26500"
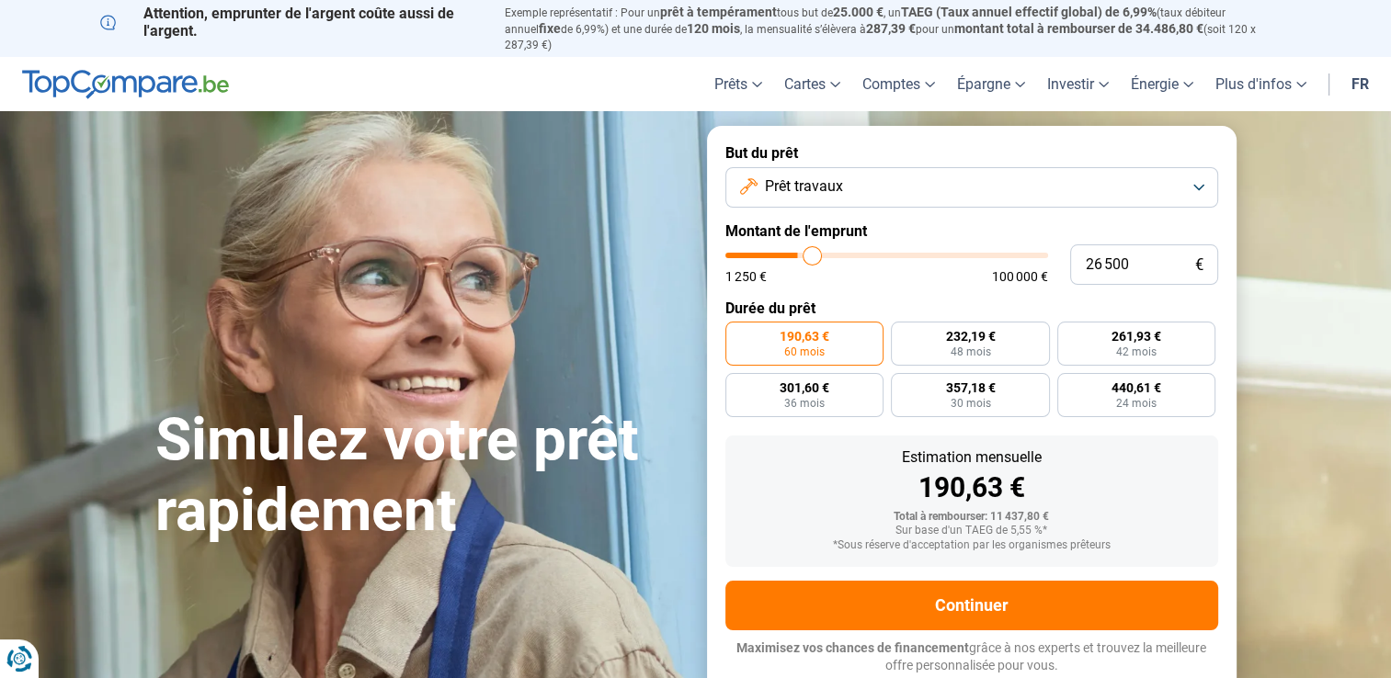
type input "27 250"
type input "27250"
type input "28 250"
type input "28250"
type input "28 500"
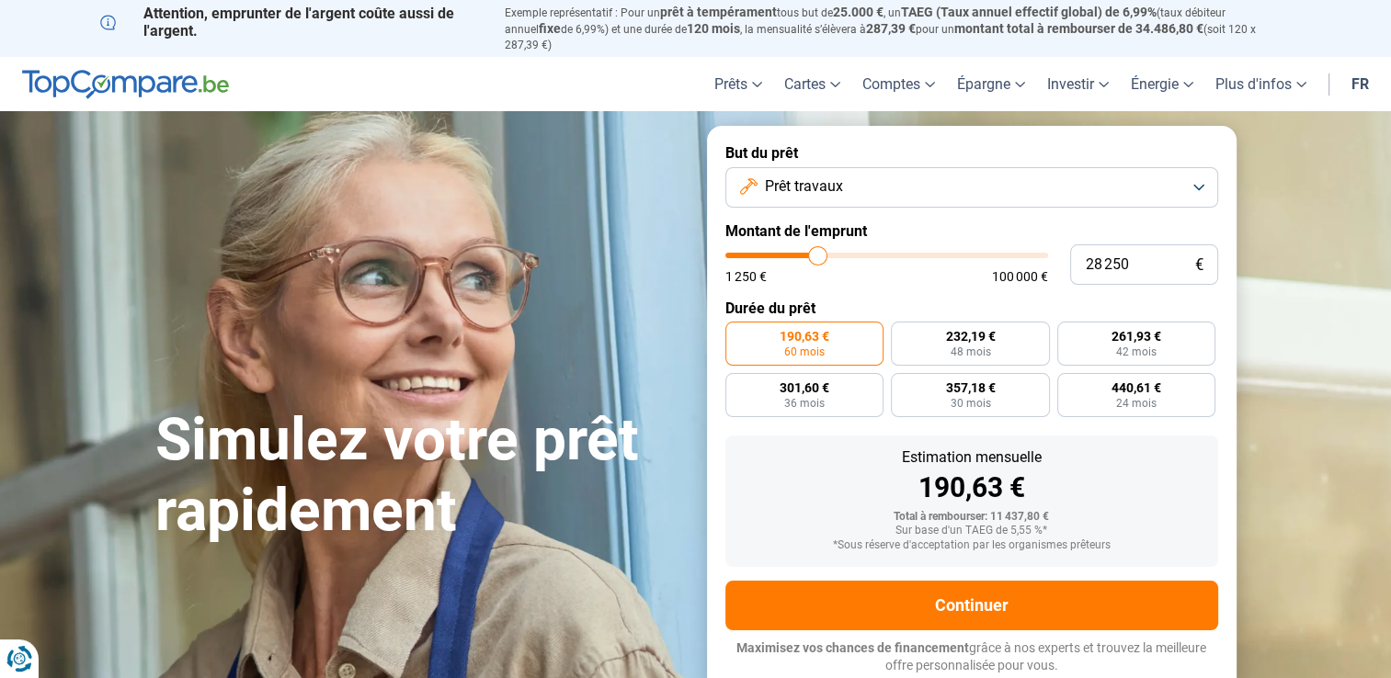
type input "28500"
type input "28 750"
type input "28750"
type input "29 000"
type input "29000"
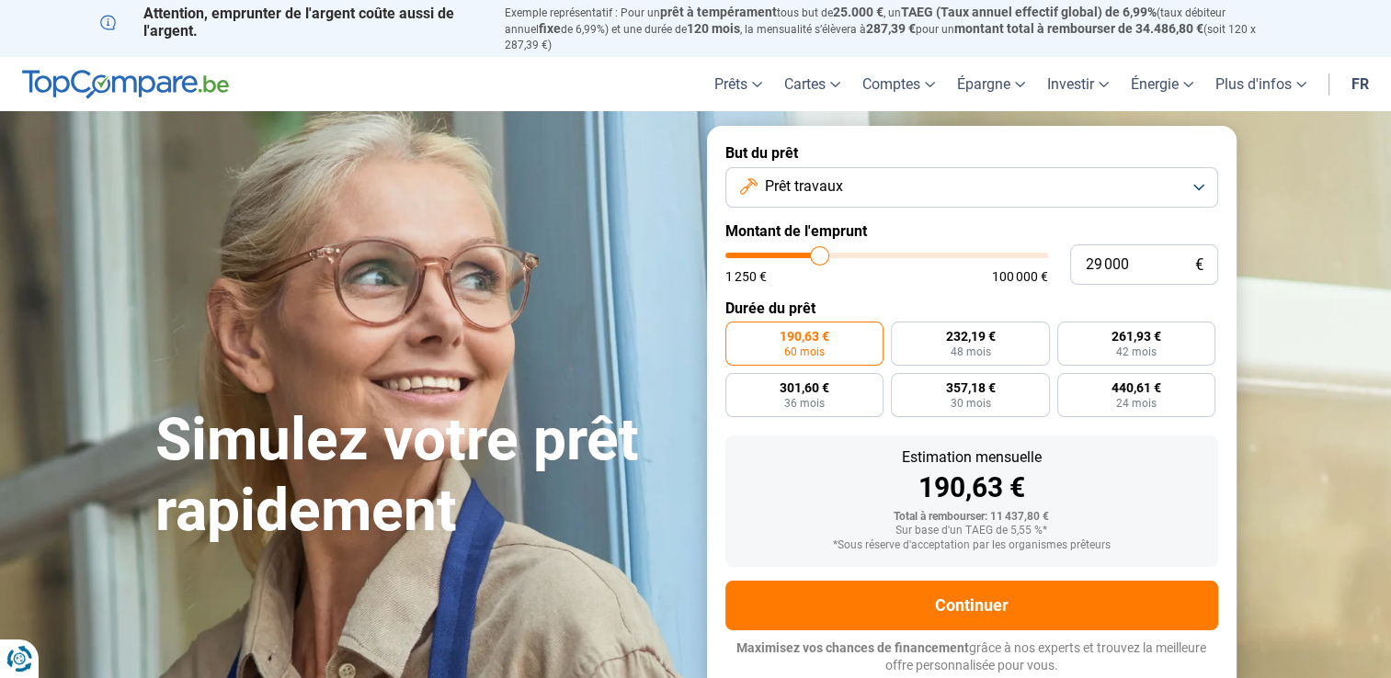
type input "29 250"
type input "29250"
type input "29 500"
type input "29500"
type input "29 750"
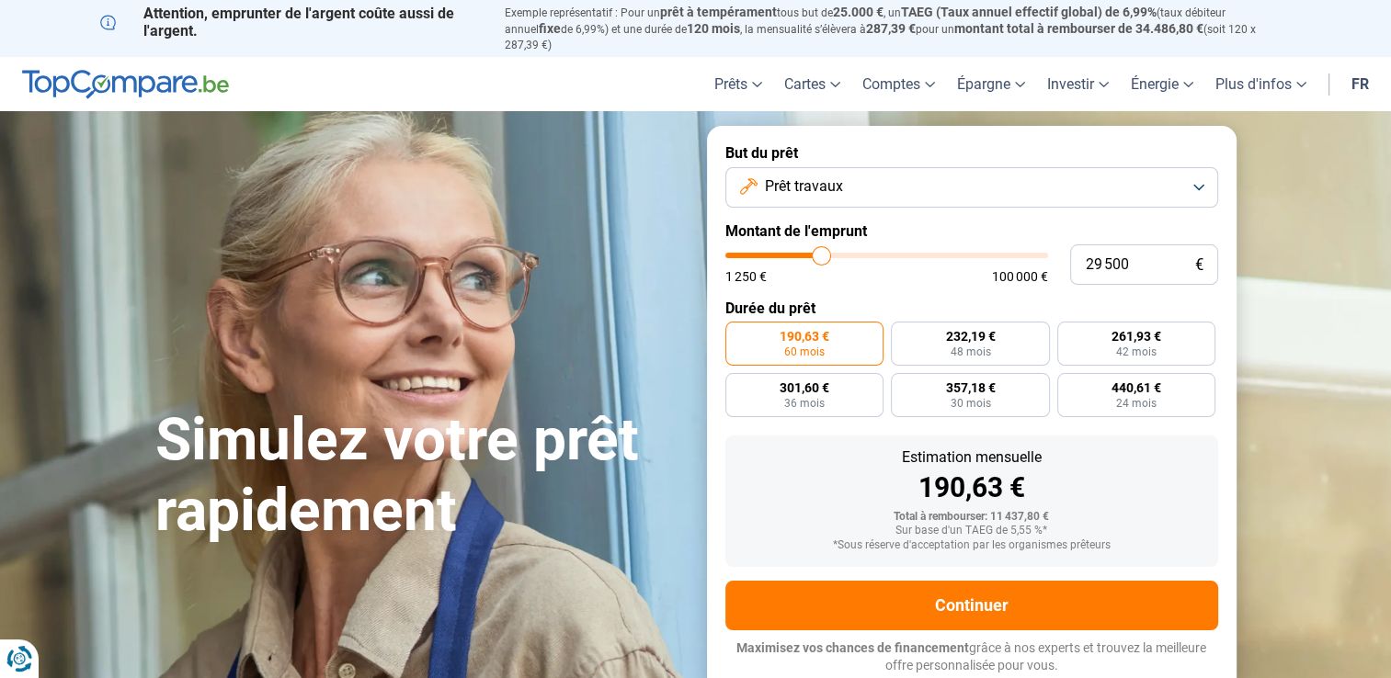
type input "29750"
type input "30 000"
drag, startPoint x: 757, startPoint y: 239, endPoint x: 823, endPoint y: 239, distance: 66.2
type input "30000"
click at [823, 253] on input "range" at bounding box center [886, 256] width 323 height 6
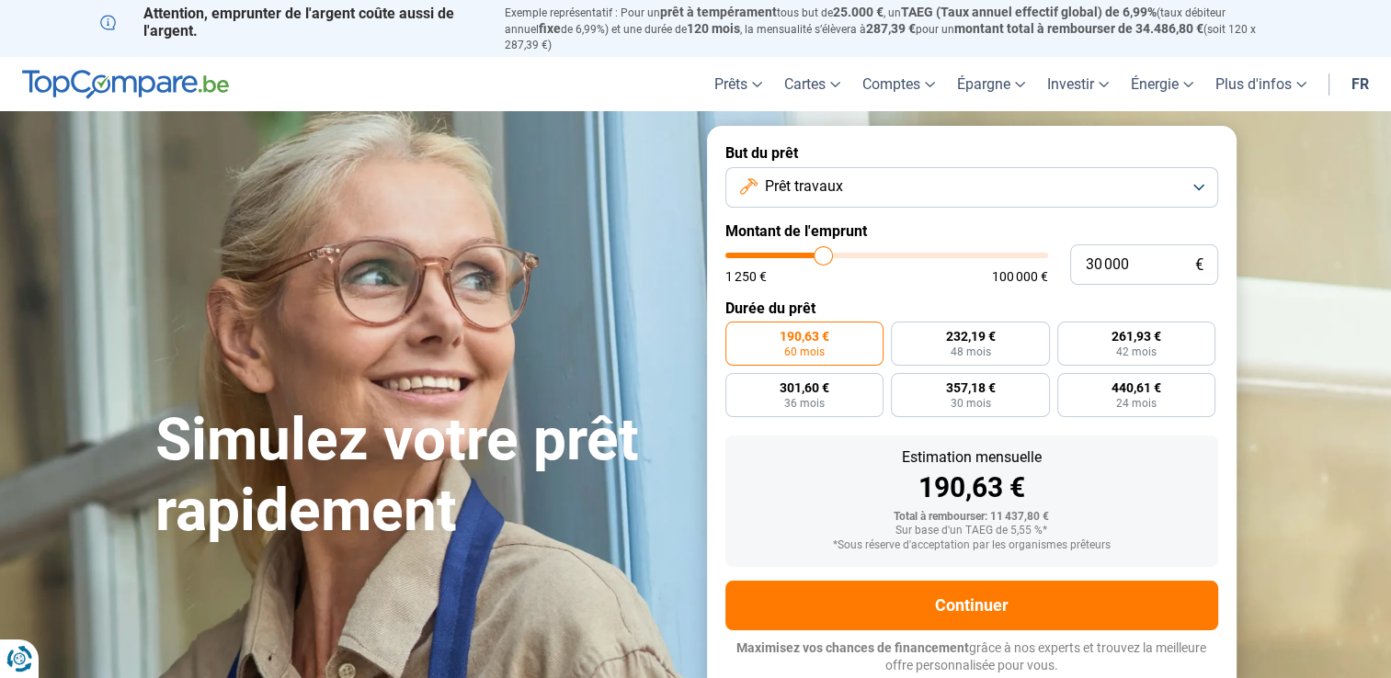
radio input "false"
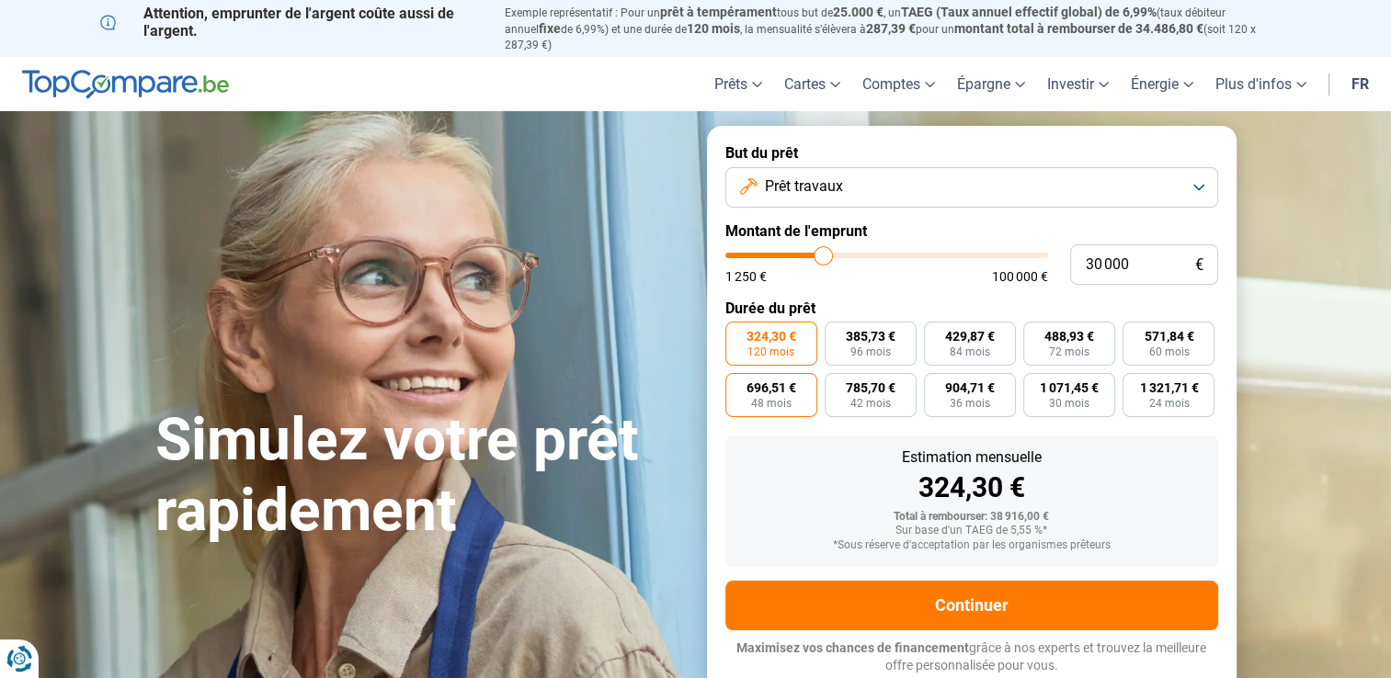
click at [768, 382] on span "696,51 €" at bounding box center [772, 388] width 50 height 13
click at [737, 380] on input "696,51 € 48 mois" at bounding box center [731, 379] width 12 height 12
radio input "true"
click at [1200, 177] on button "Prêt travaux" at bounding box center [971, 187] width 493 height 40
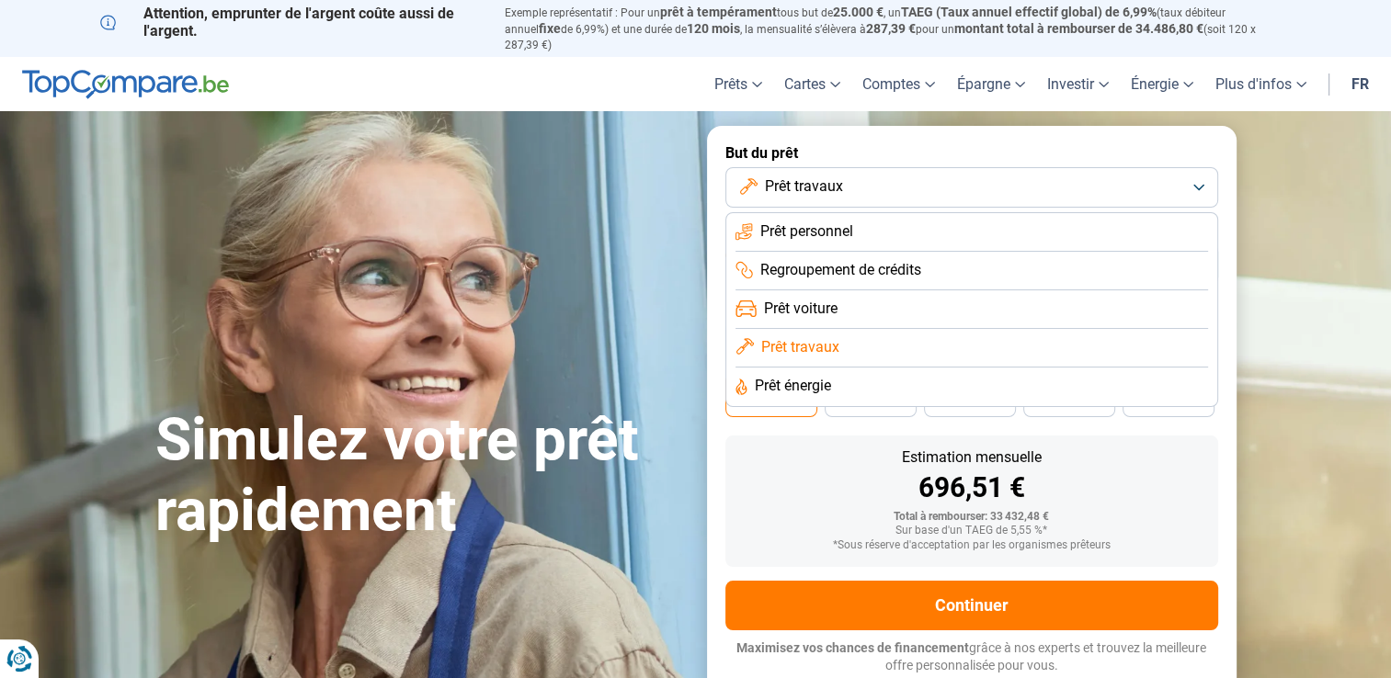
click at [1205, 177] on button "Prêt travaux" at bounding box center [971, 187] width 493 height 40
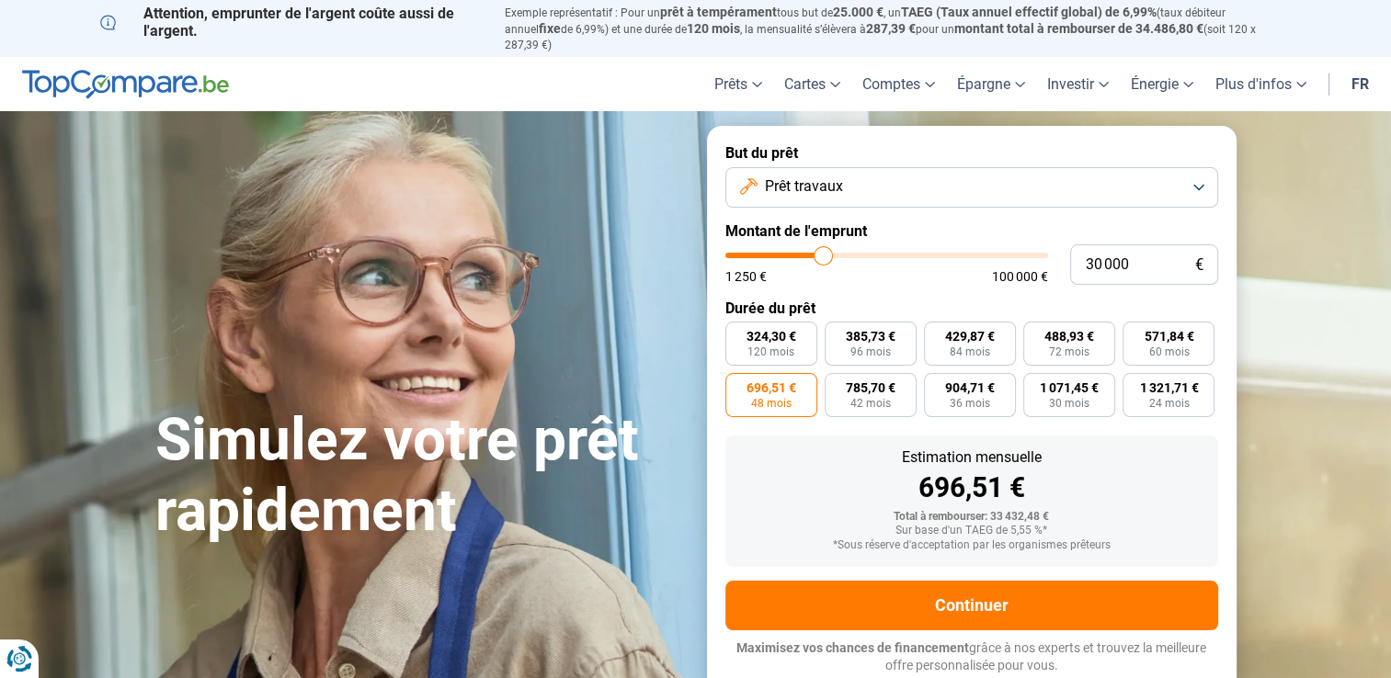
click at [1205, 177] on button "Prêt travaux" at bounding box center [971, 187] width 493 height 40
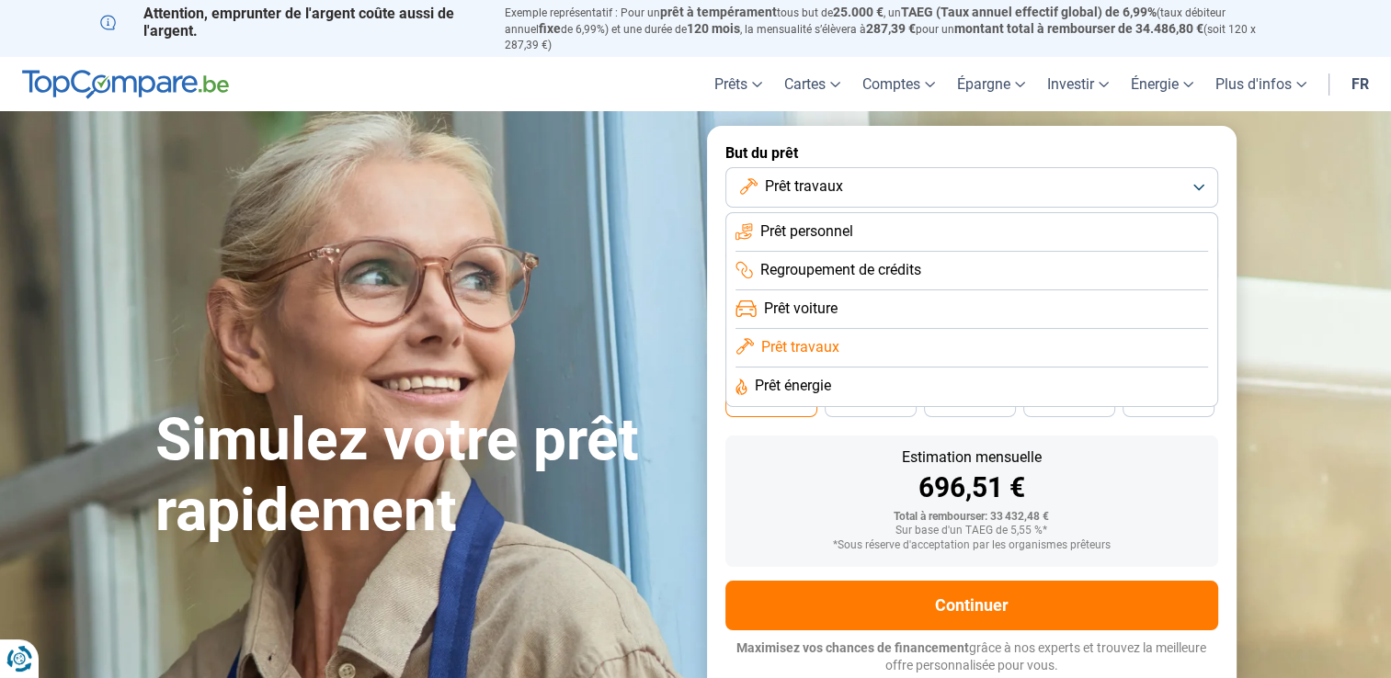
click at [794, 376] on span "Prêt énergie" at bounding box center [793, 386] width 76 height 20
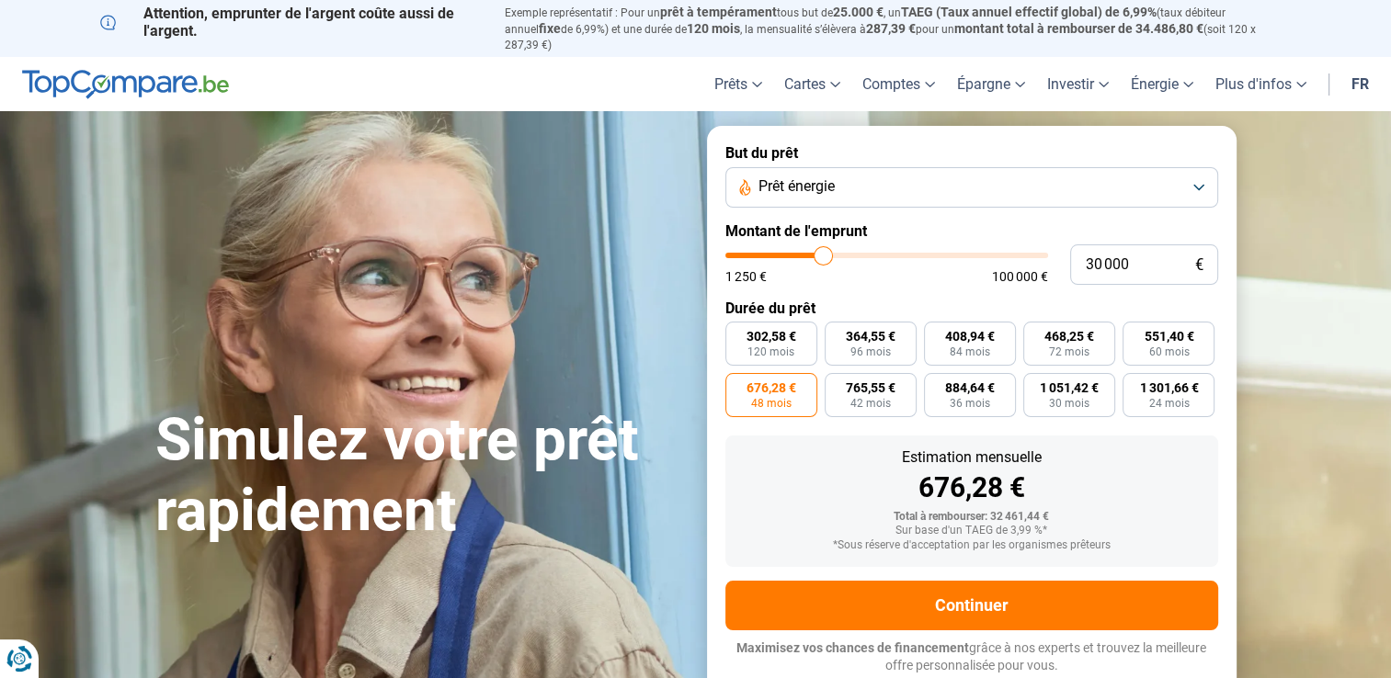
click at [806, 450] on div "Estimation mensuelle" at bounding box center [971, 457] width 463 height 15
click at [1191, 178] on button "Prêt énergie" at bounding box center [971, 187] width 493 height 40
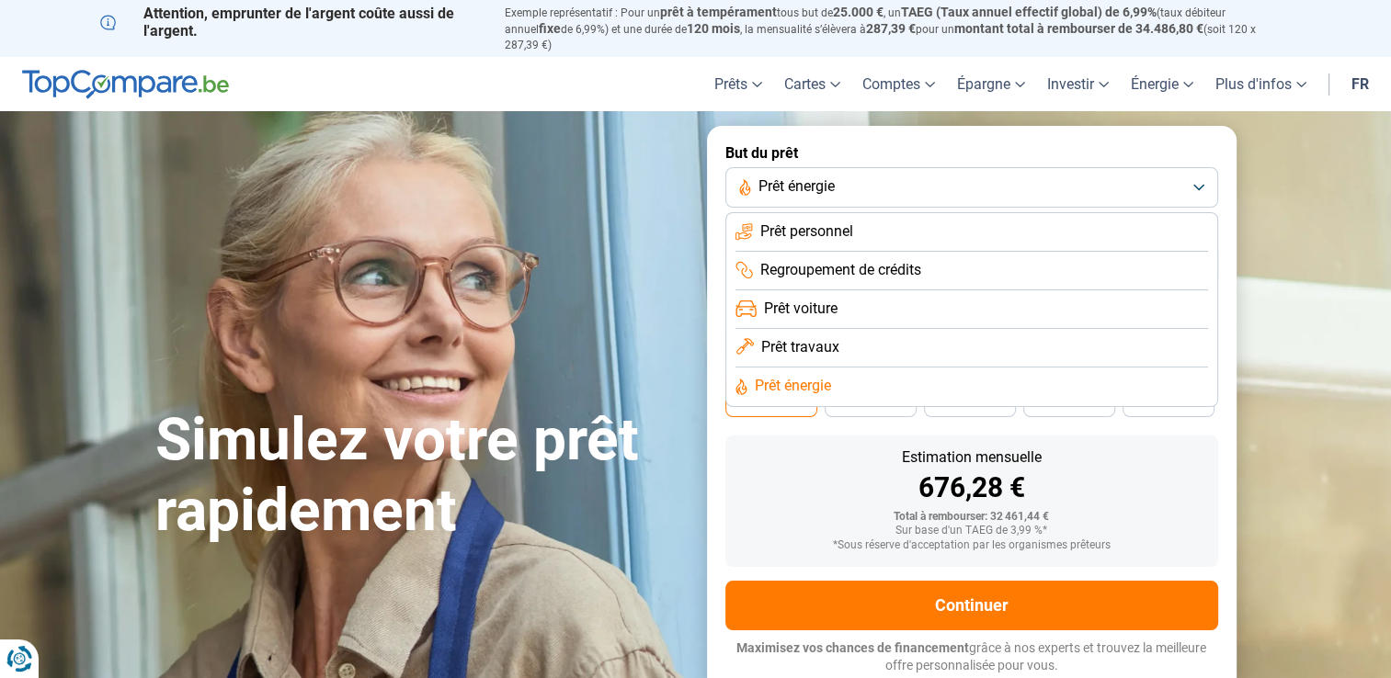
click at [798, 341] on span "Prêt travaux" at bounding box center [800, 347] width 78 height 20
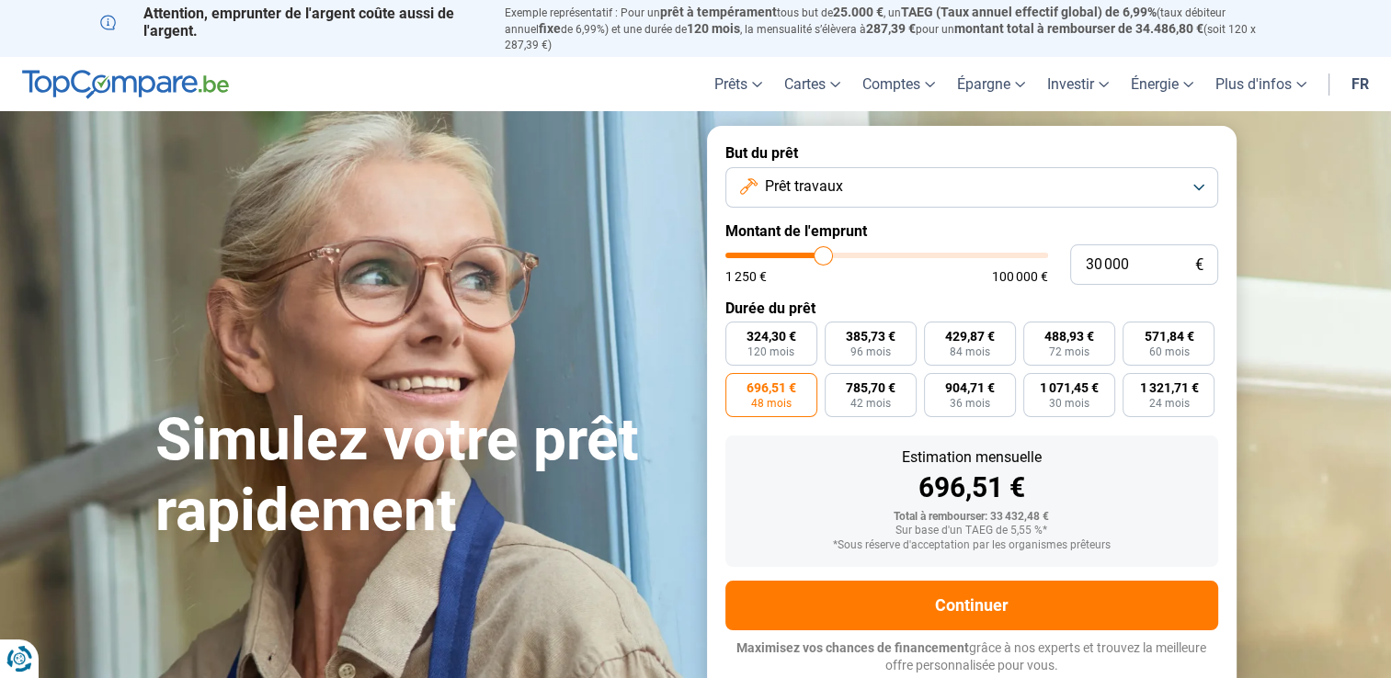
click at [1203, 178] on button "Prêt travaux" at bounding box center [971, 187] width 493 height 40
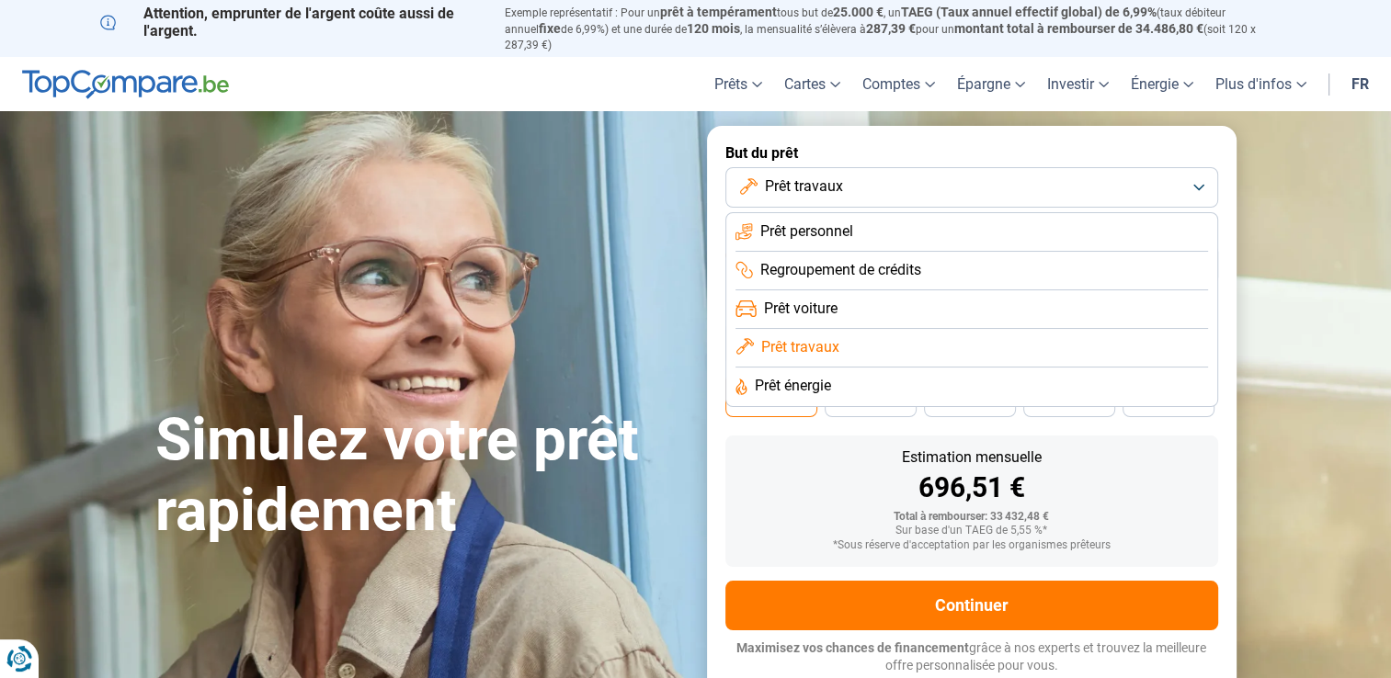
click at [804, 376] on span "Prêt énergie" at bounding box center [793, 386] width 76 height 20
